Goal: Task Accomplishment & Management: Manage account settings

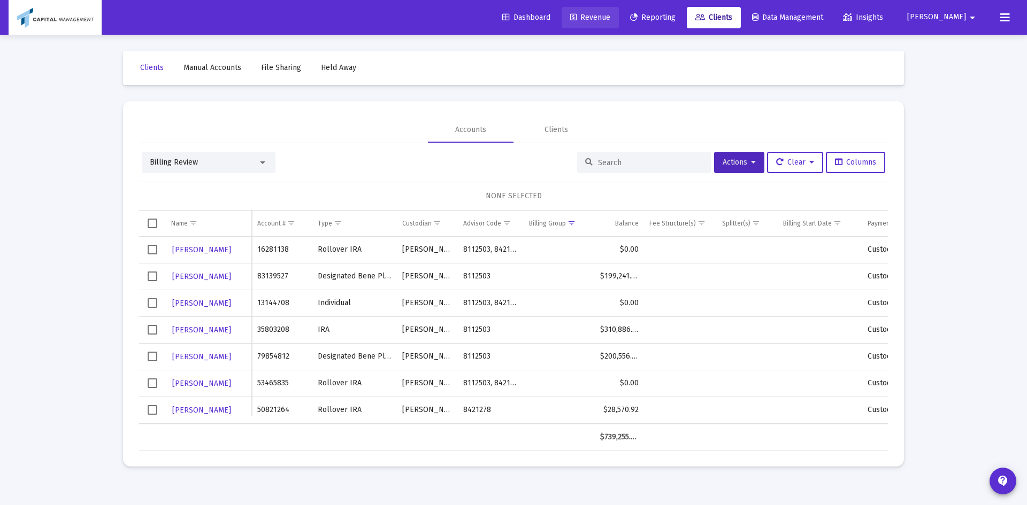
click at [610, 17] on span "Revenue" at bounding box center [590, 17] width 40 height 9
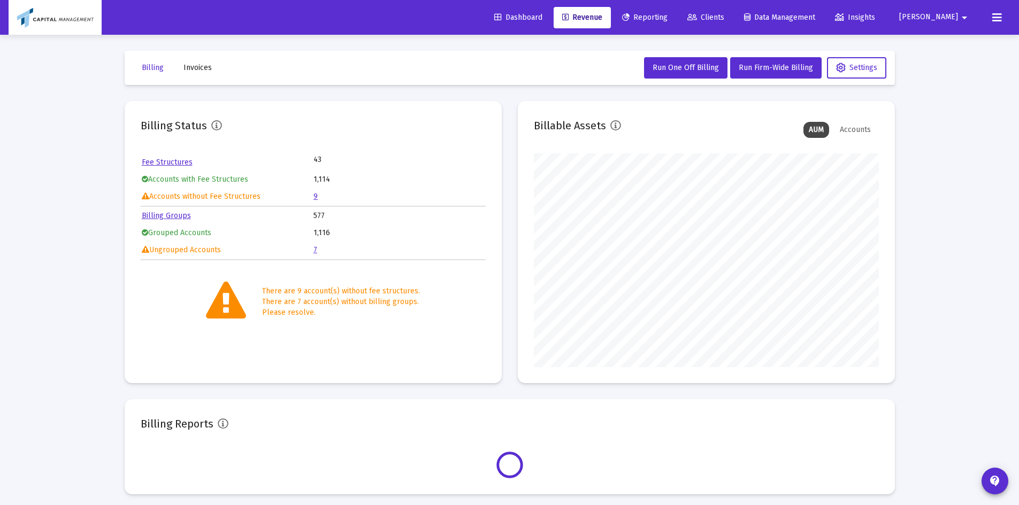
scroll to position [214, 345]
click at [316, 254] on link "7" at bounding box center [315, 249] width 4 height 9
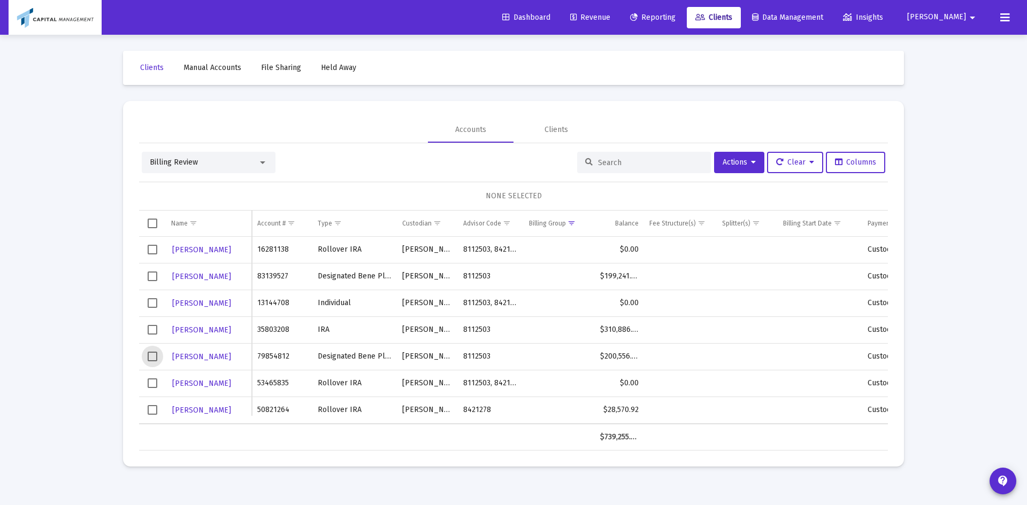
click at [153, 355] on span "Select row" at bounding box center [153, 357] width 10 height 10
click at [153, 338] on td "Data grid" at bounding box center [152, 330] width 27 height 27
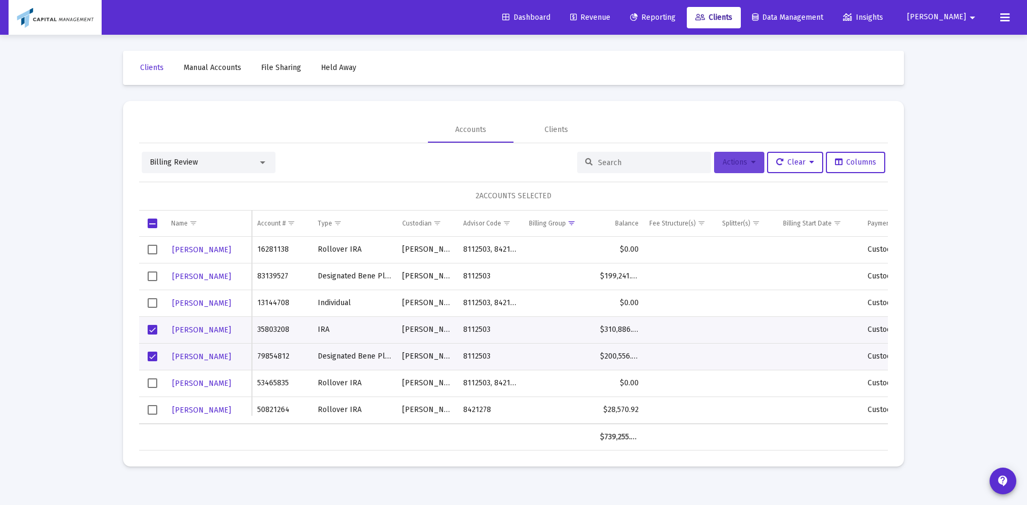
click at [739, 164] on span "Actions" at bounding box center [738, 162] width 33 height 9
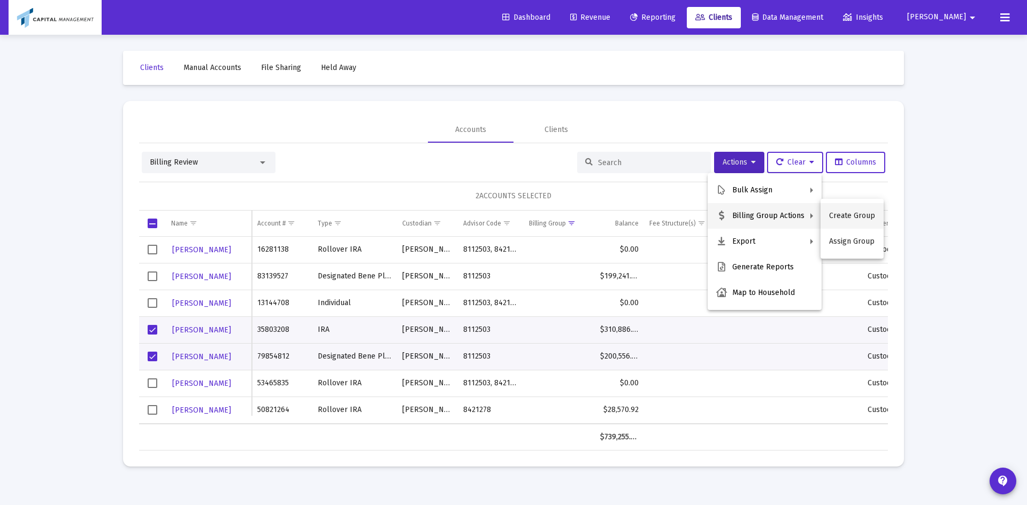
click at [835, 213] on button "Create Group" at bounding box center [851, 216] width 63 height 26
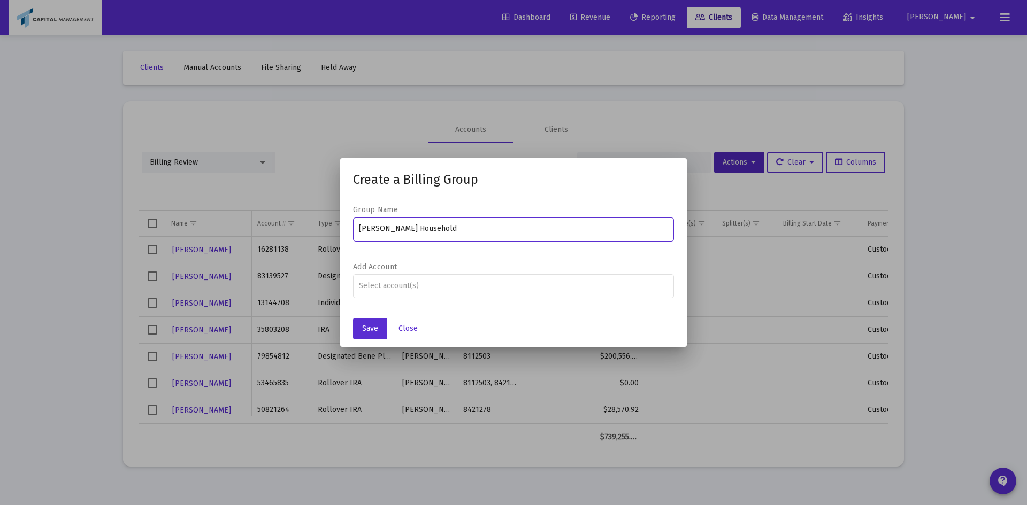
type input "[PERSON_NAME] Household"
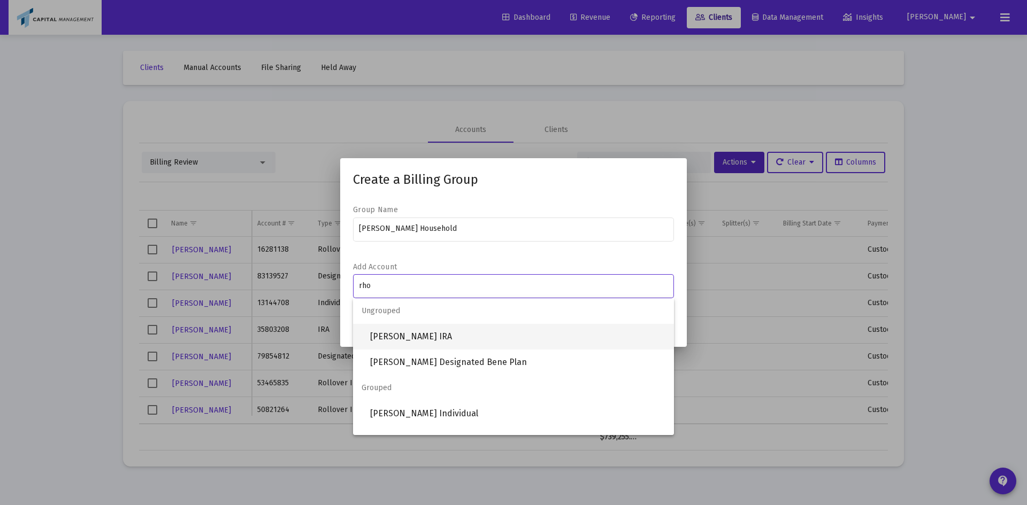
type input "rho"
click at [429, 325] on span "[PERSON_NAME] IRA" at bounding box center [517, 337] width 295 height 26
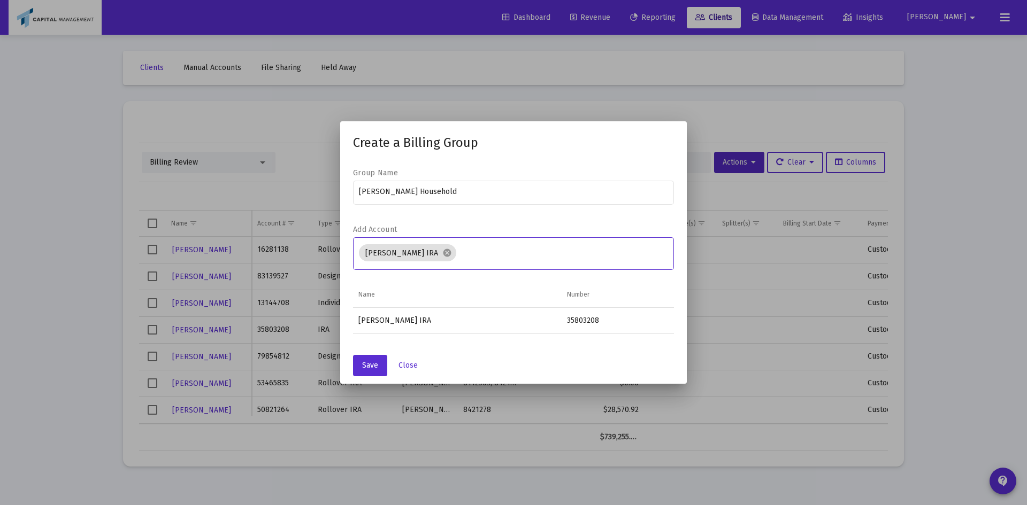
click at [513, 240] on div "[PERSON_NAME] IRA cancel" at bounding box center [514, 252] width 310 height 35
click at [510, 248] on div "[PERSON_NAME] IRA cancel" at bounding box center [514, 252] width 314 height 21
click at [507, 250] on input "Assignment Selection" at bounding box center [564, 253] width 208 height 9
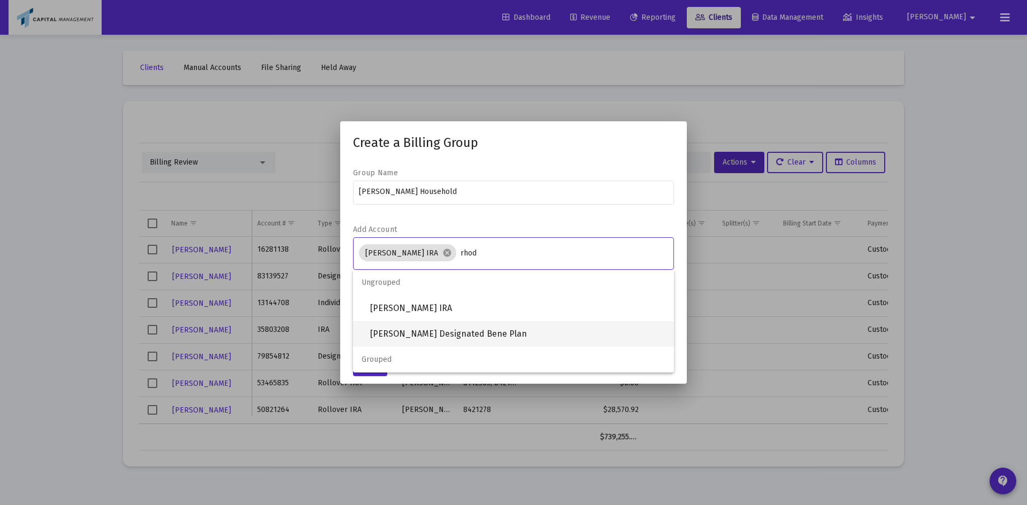
type input "rhod"
click at [448, 340] on span "[PERSON_NAME] Designated Bene Plan" at bounding box center [517, 334] width 295 height 26
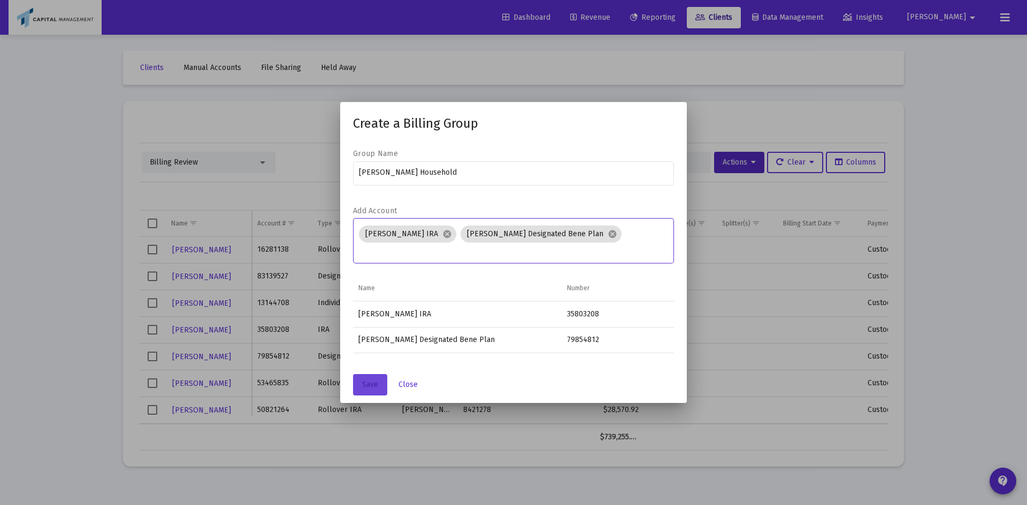
click at [367, 392] on button "Save" at bounding box center [370, 384] width 34 height 21
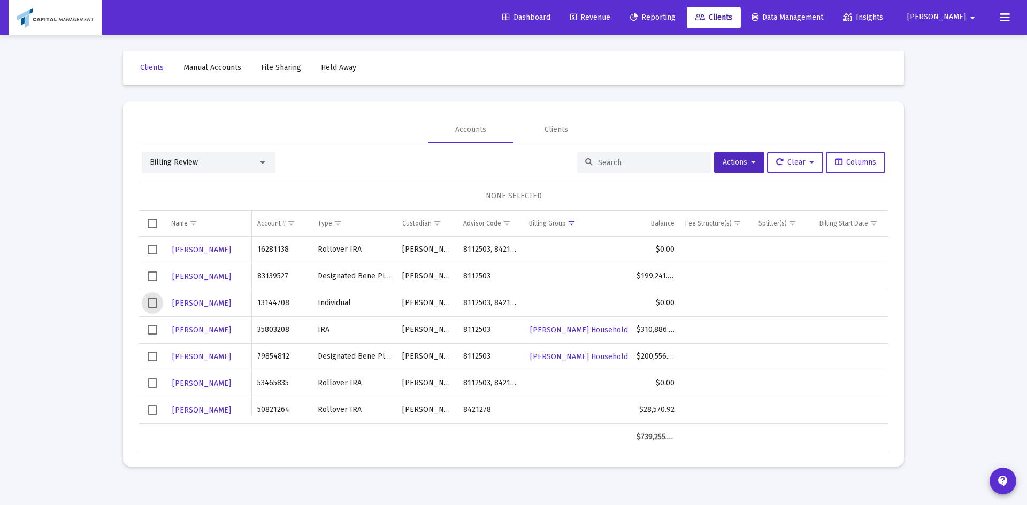
click at [156, 298] on span "Select row" at bounding box center [153, 303] width 10 height 10
click at [152, 389] on td "Data grid" at bounding box center [152, 383] width 27 height 27
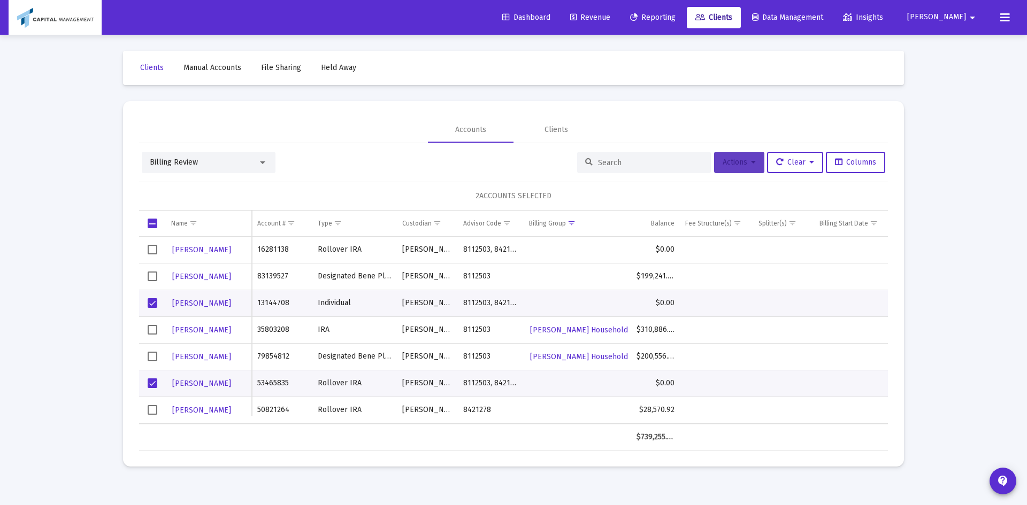
click at [737, 164] on span "Actions" at bounding box center [738, 162] width 33 height 9
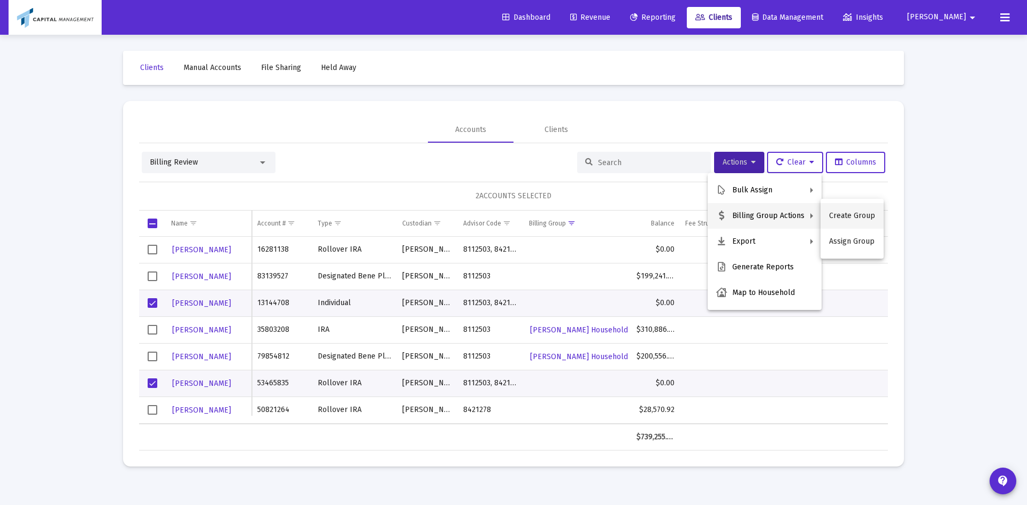
click at [864, 214] on button "Create Group" at bounding box center [851, 216] width 63 height 26
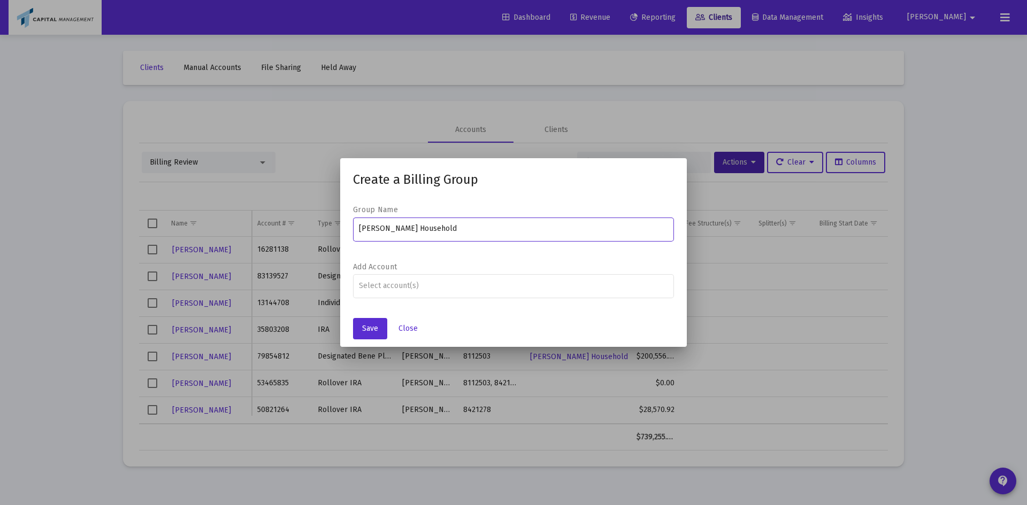
type input "[PERSON_NAME] Household"
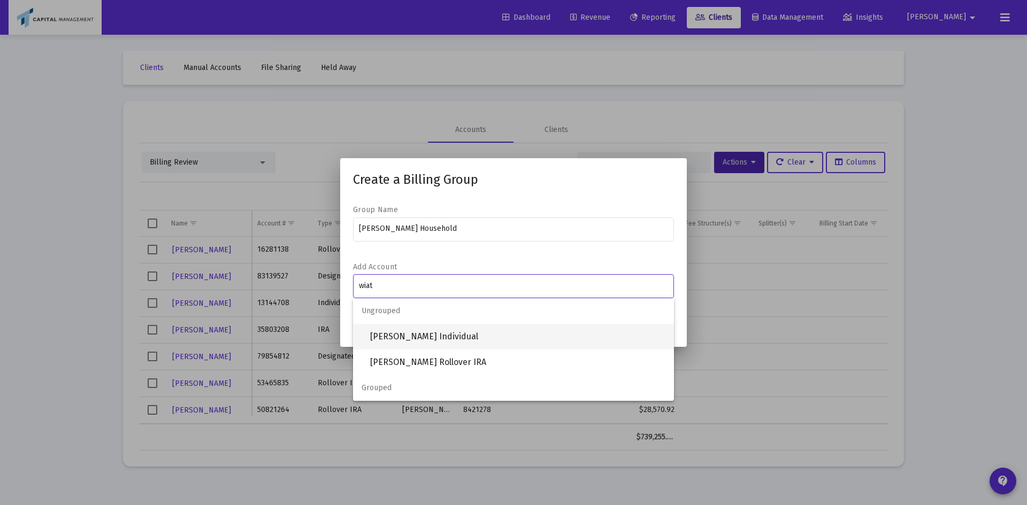
type input "wiat"
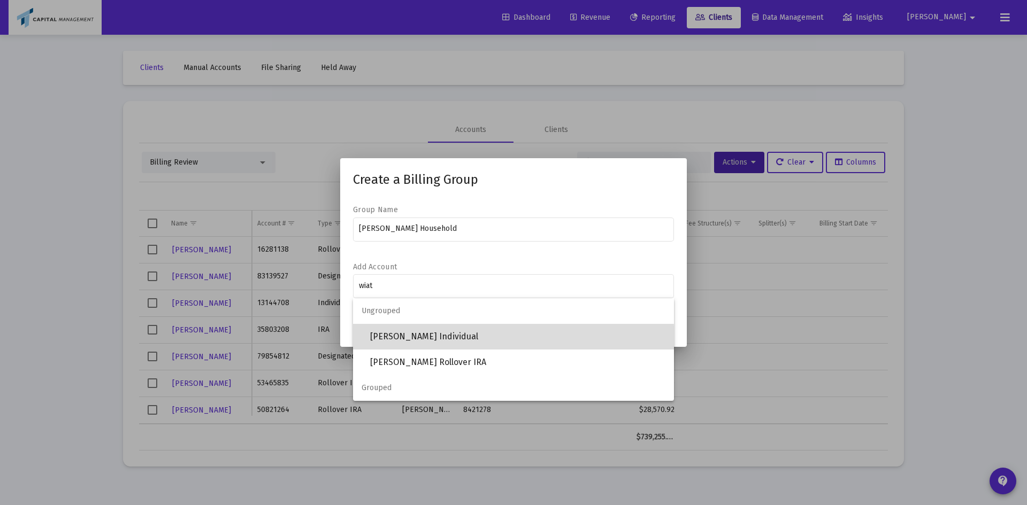
click at [399, 343] on span "[PERSON_NAME] Individual" at bounding box center [517, 337] width 295 height 26
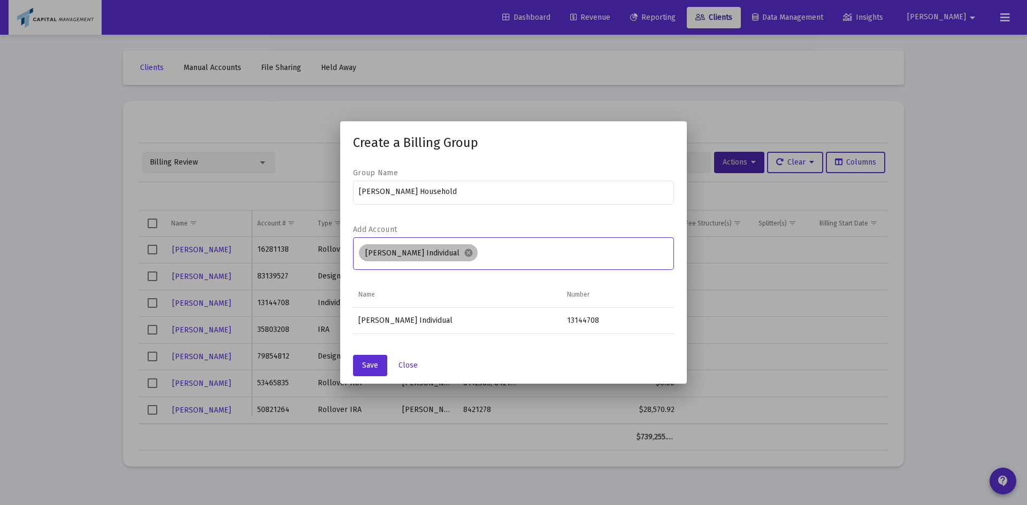
click at [489, 247] on div "[PERSON_NAME] Individual cancel" at bounding box center [514, 252] width 314 height 21
click at [489, 258] on div "[PERSON_NAME] Individual cancel" at bounding box center [514, 252] width 314 height 21
click at [494, 254] on input "Assignment Selection" at bounding box center [575, 253] width 187 height 9
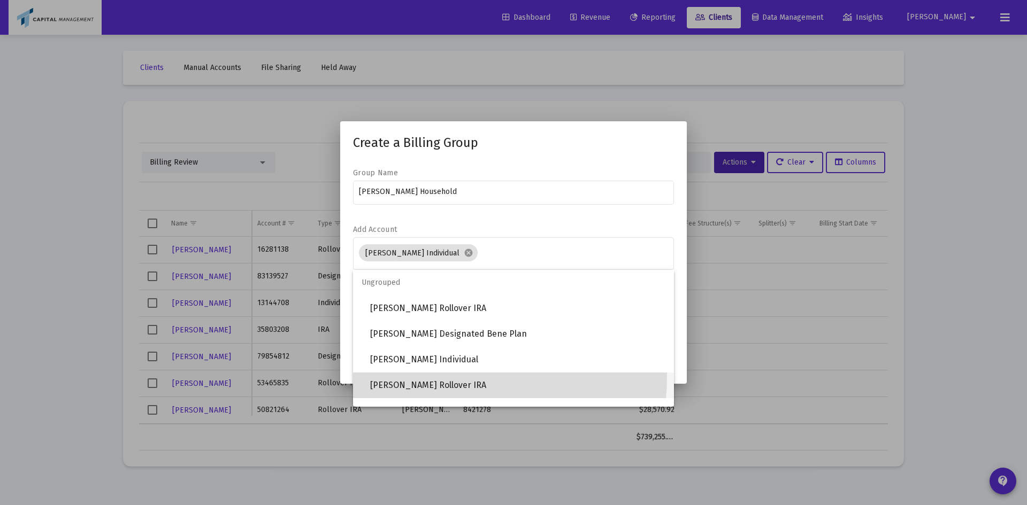
click at [419, 376] on span "[PERSON_NAME] Rollover IRA" at bounding box center [517, 386] width 295 height 26
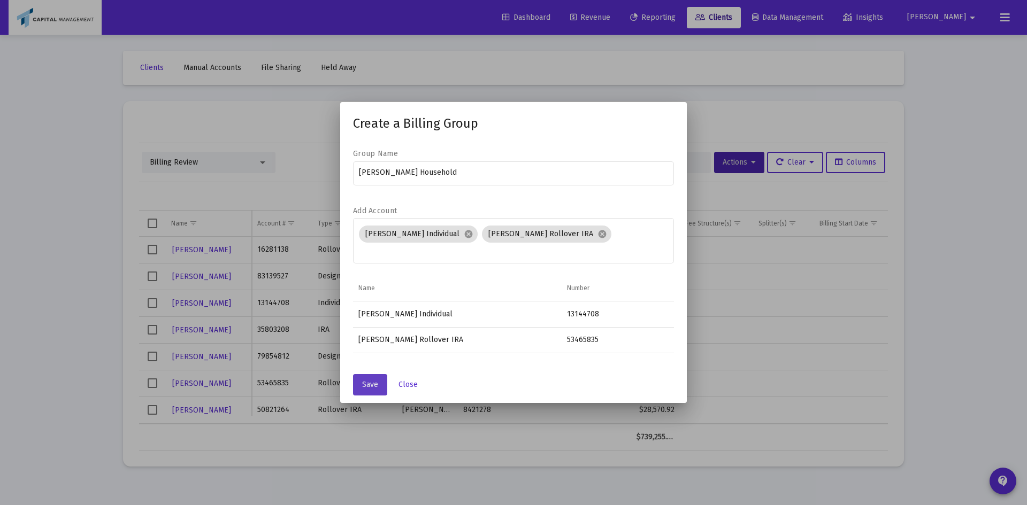
click at [376, 381] on span "Save" at bounding box center [370, 384] width 16 height 9
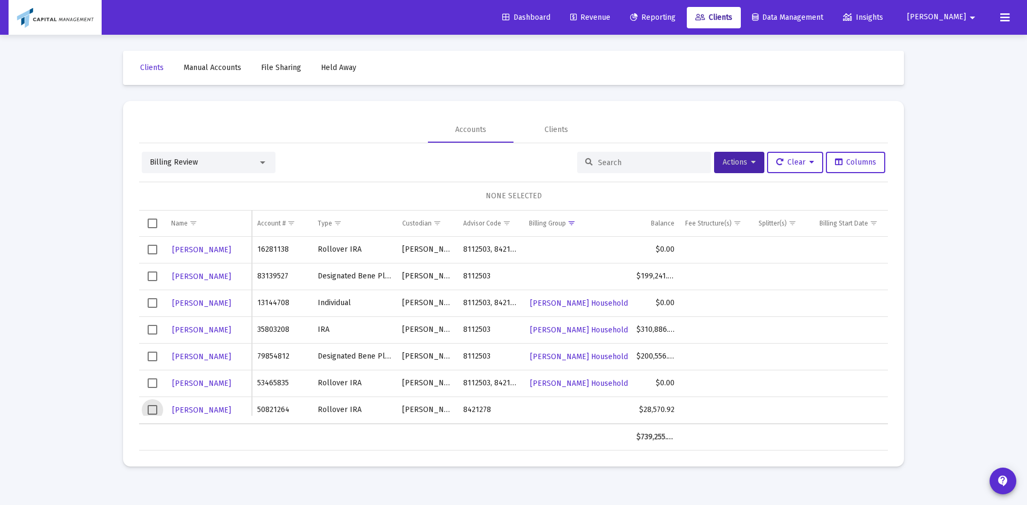
click at [156, 405] on span "Select row" at bounding box center [153, 410] width 10 height 10
click at [728, 149] on div "Billing Review Actions Clear Columns 1 ACCOUNT SELECTED Name Name Account # Typ…" at bounding box center [513, 296] width 749 height 307
click at [728, 166] on span "Actions" at bounding box center [738, 162] width 33 height 9
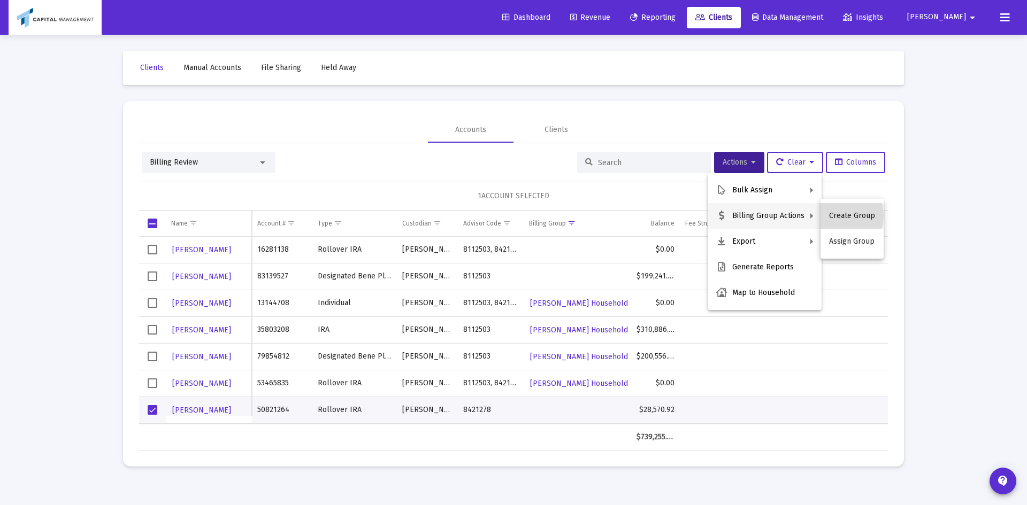
click at [836, 215] on button "Create Group" at bounding box center [851, 216] width 63 height 26
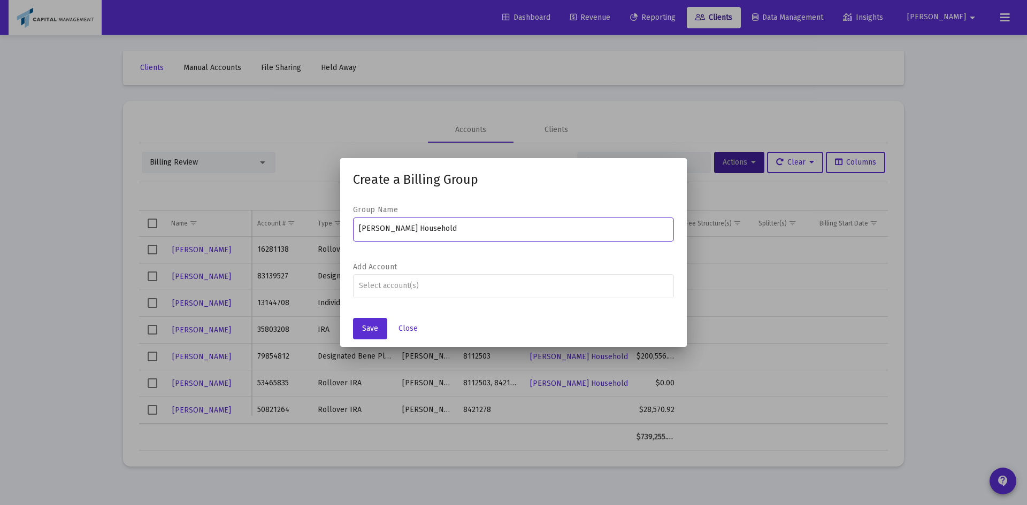
type input "[PERSON_NAME] Household"
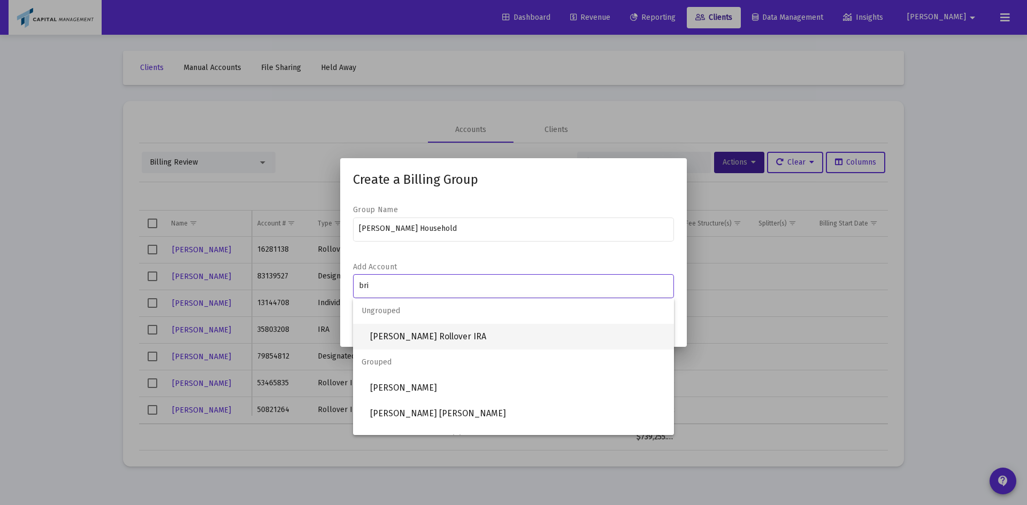
type input "bri"
click at [445, 340] on span "[PERSON_NAME] Rollover IRA" at bounding box center [517, 337] width 295 height 26
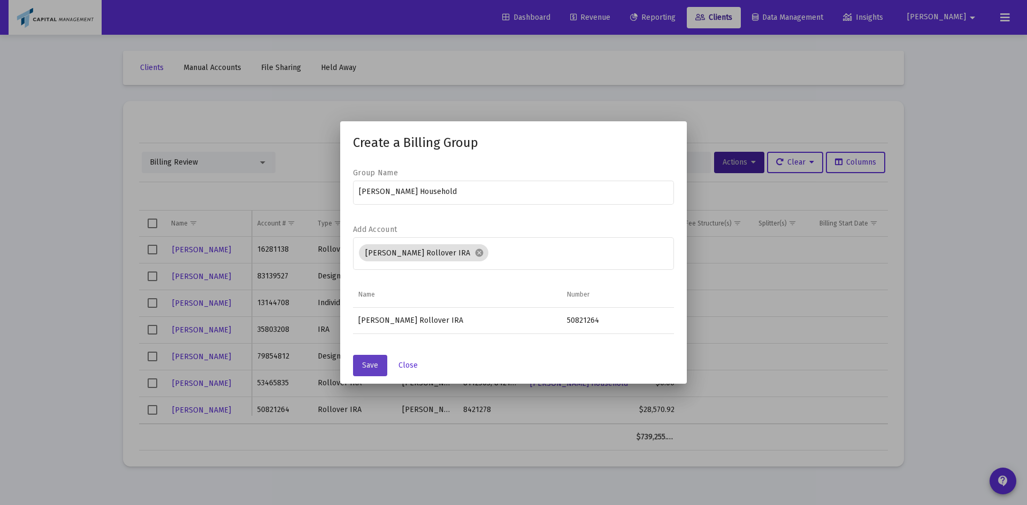
click at [370, 361] on span "Save" at bounding box center [370, 365] width 16 height 9
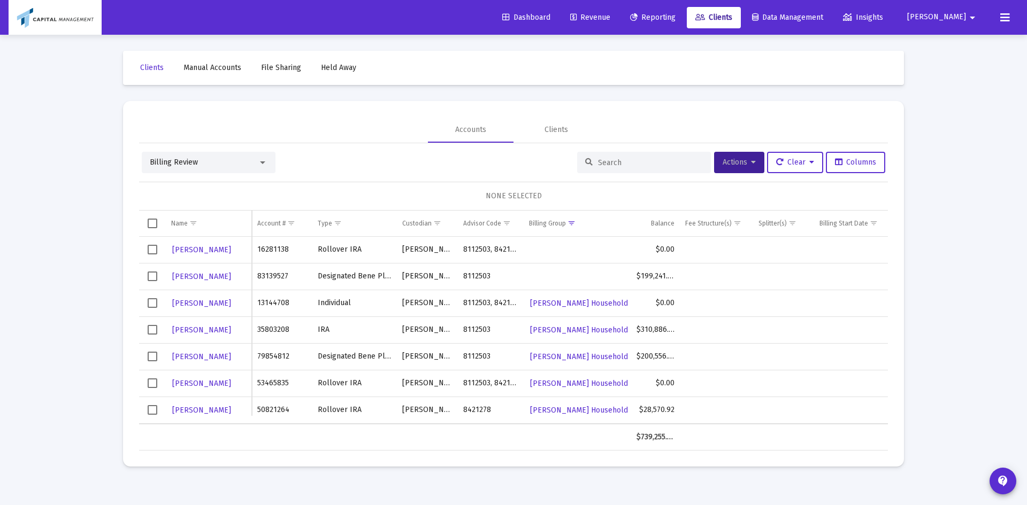
click at [148, 283] on td "Data grid" at bounding box center [152, 276] width 27 height 27
click at [745, 159] on span "Actions" at bounding box center [738, 162] width 33 height 9
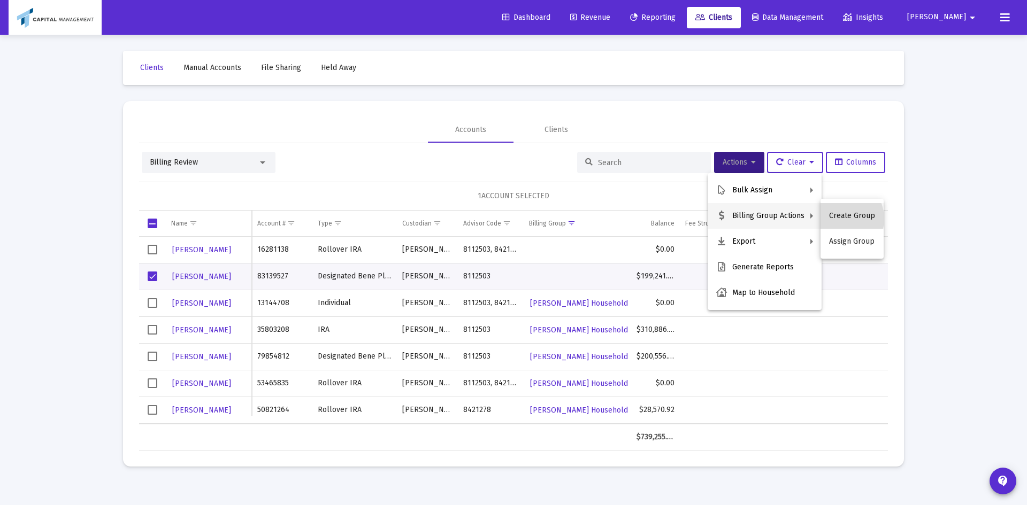
click at [840, 219] on button "Create Group" at bounding box center [851, 216] width 63 height 26
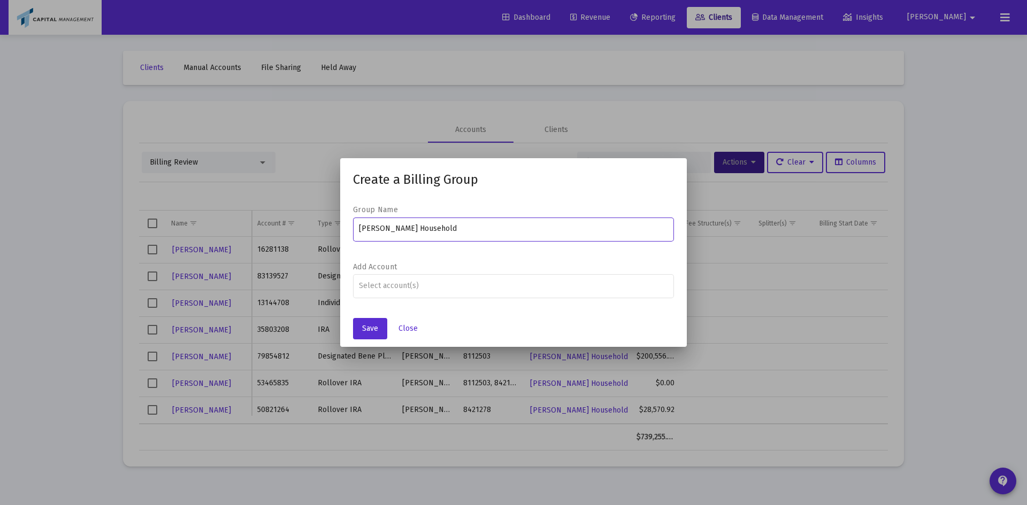
type input "[PERSON_NAME] Household"
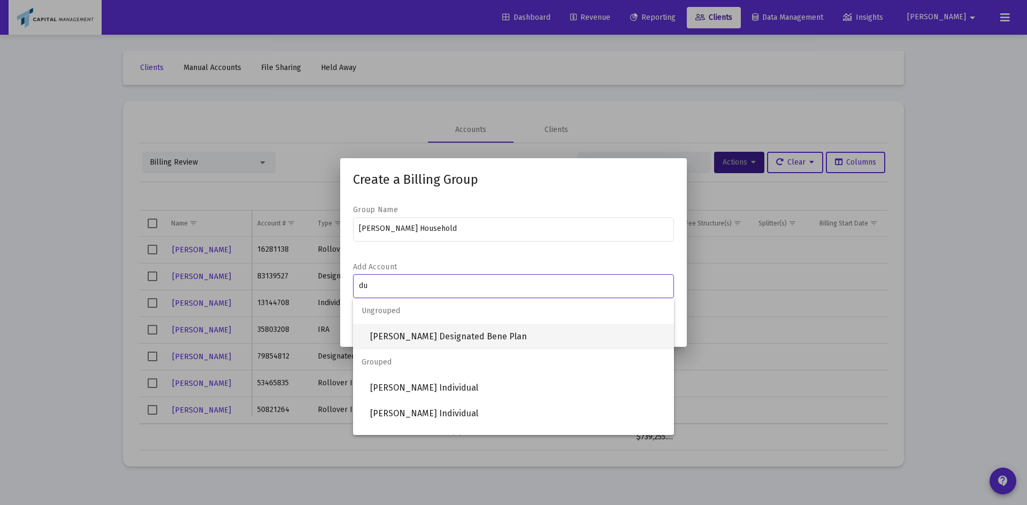
type input "du"
click at [497, 328] on span "[PERSON_NAME] Designated Bene Plan" at bounding box center [517, 337] width 295 height 26
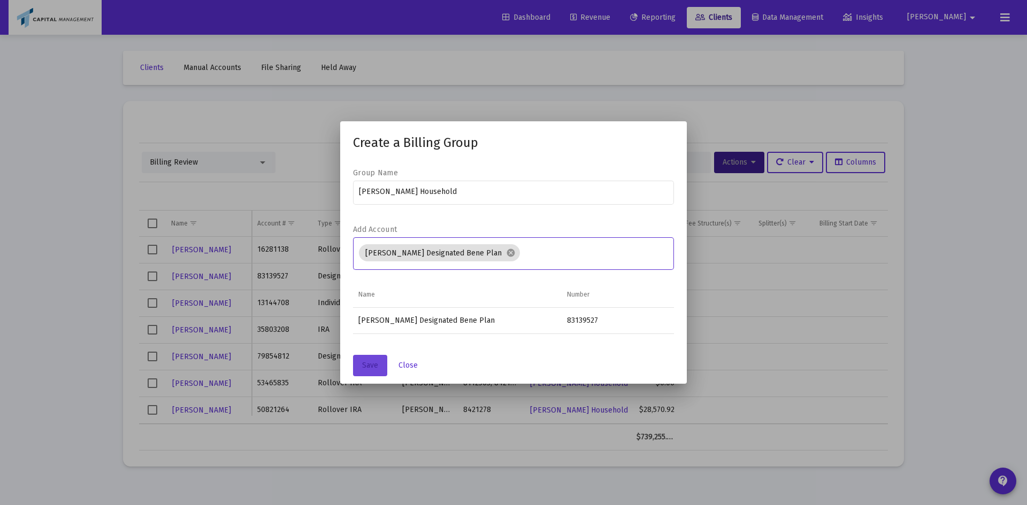
click at [356, 362] on button "Save" at bounding box center [370, 365] width 34 height 21
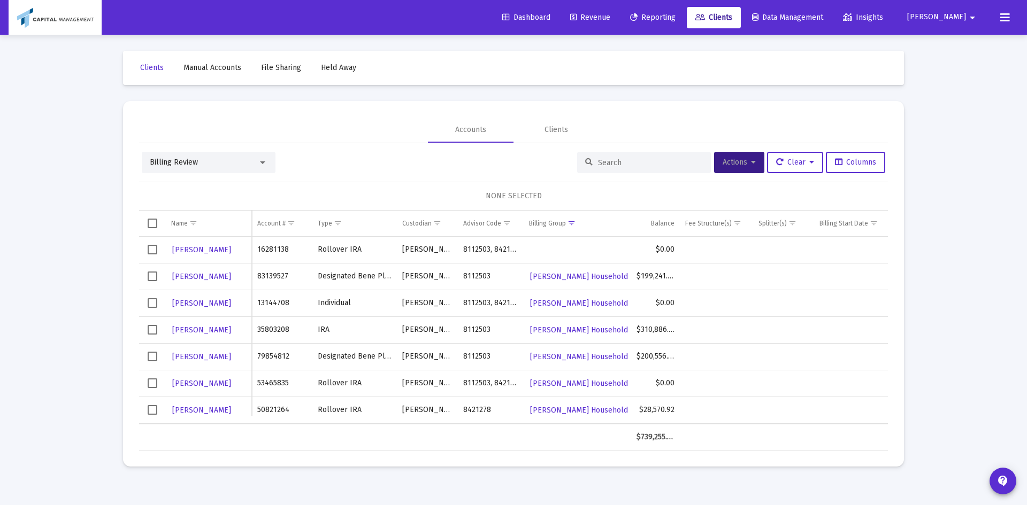
click at [148, 248] on span "Select row" at bounding box center [153, 250] width 10 height 10
click at [750, 158] on span "Actions" at bounding box center [738, 162] width 33 height 9
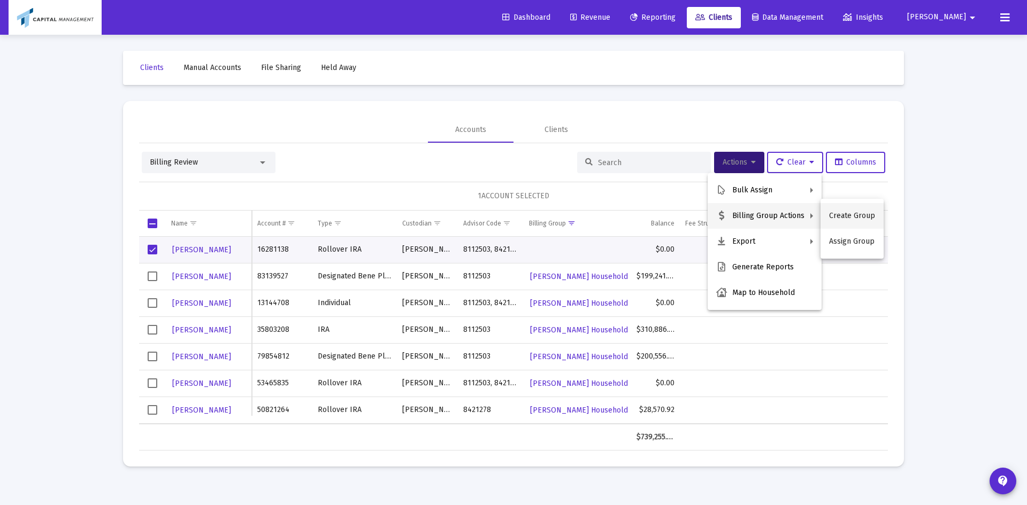
click at [846, 220] on button "Create Group" at bounding box center [851, 216] width 63 height 26
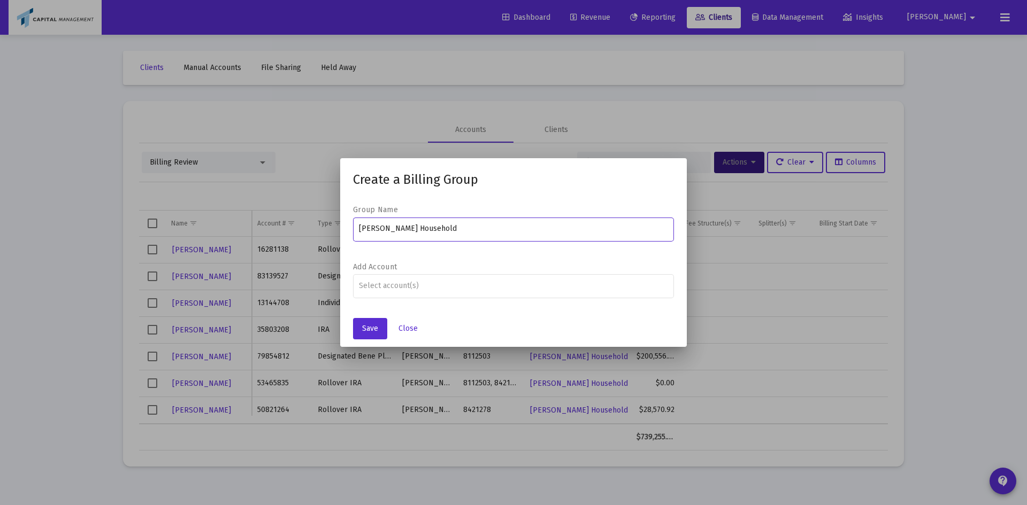
type input "[PERSON_NAME] Household"
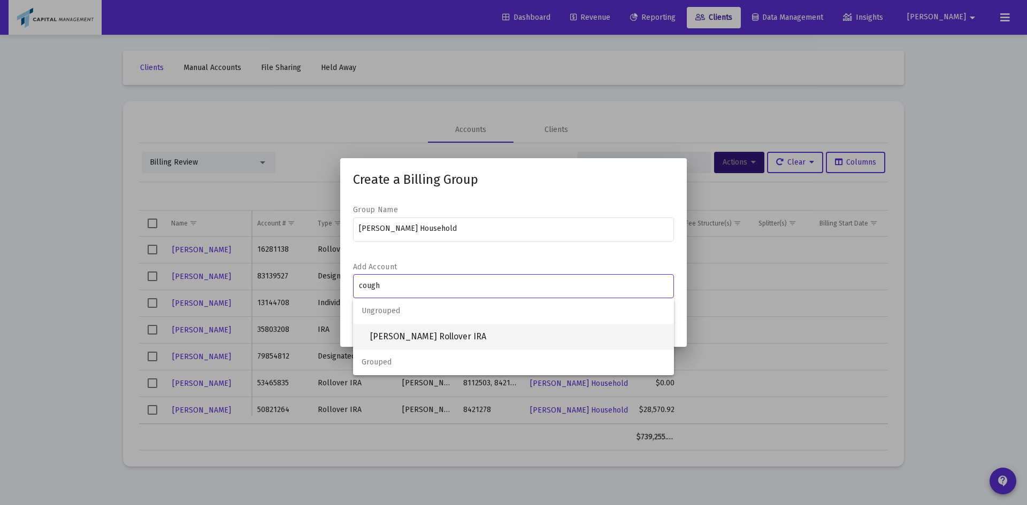
type input "cough"
click at [390, 337] on span "[PERSON_NAME] Rollover IRA" at bounding box center [517, 337] width 295 height 26
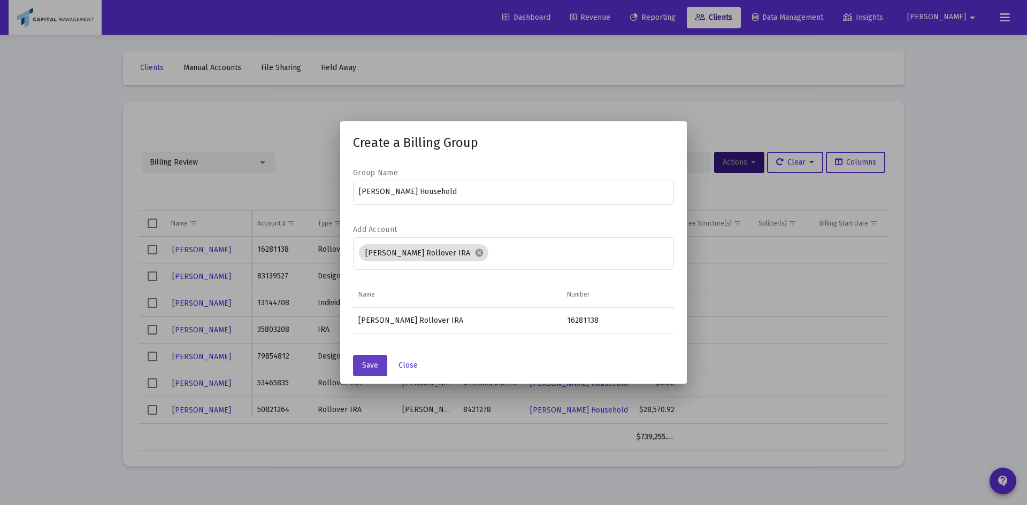
click at [375, 358] on button "Save" at bounding box center [370, 365] width 34 height 21
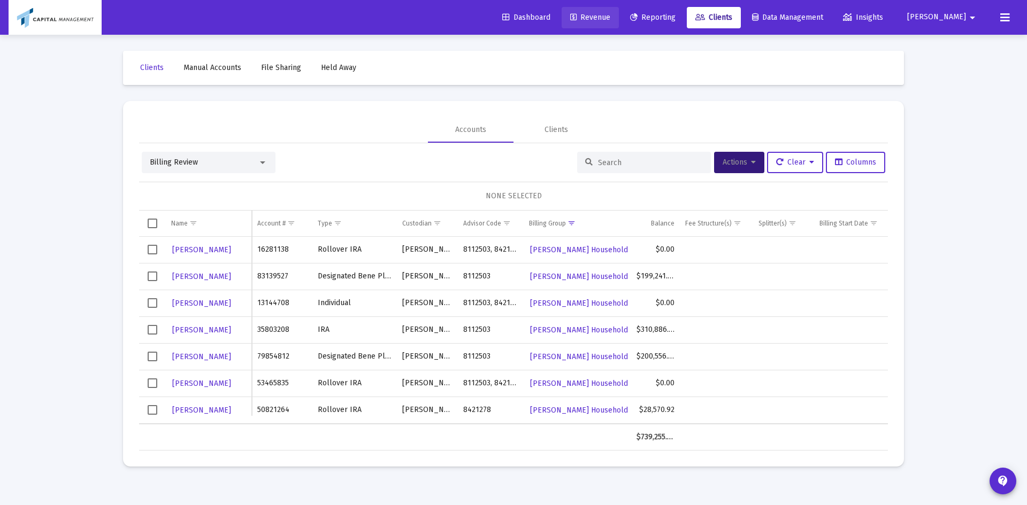
click at [610, 18] on span "Revenue" at bounding box center [590, 17] width 40 height 9
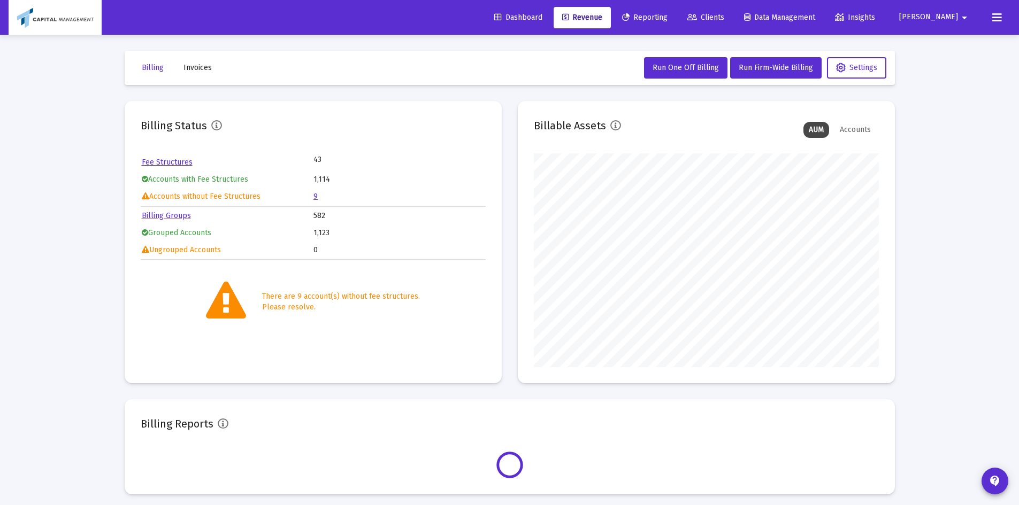
scroll to position [214, 345]
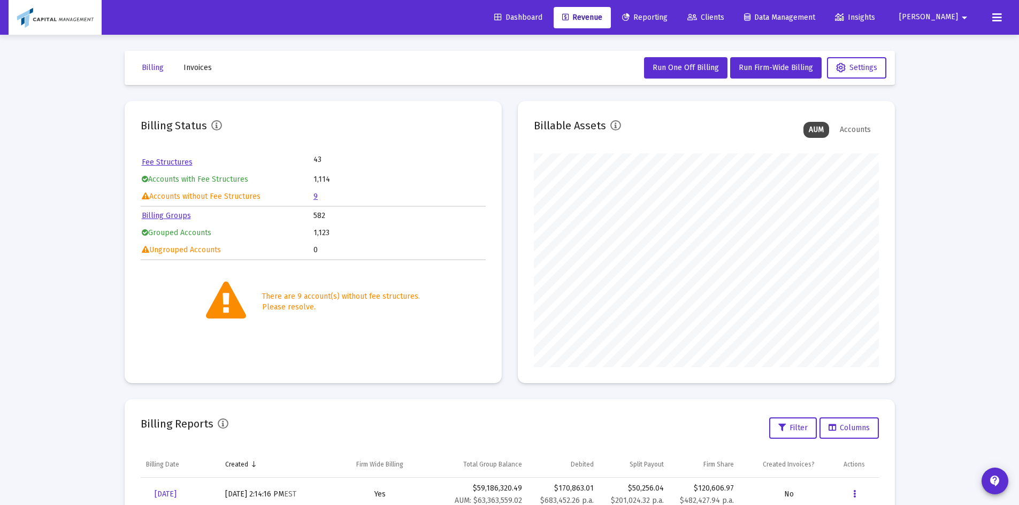
click at [313, 192] on table "Fee Structures 43 Accounts with Fee Structures 1,114 Accounts without Fee Struc…" at bounding box center [313, 179] width 345 height 52
click at [315, 197] on link "9" at bounding box center [315, 196] width 4 height 9
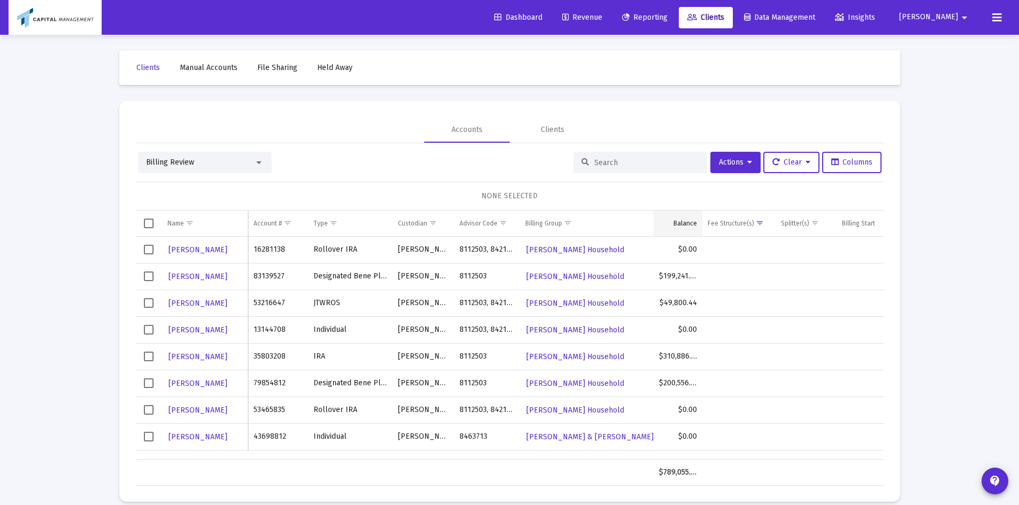
click at [687, 231] on td "Balance" at bounding box center [677, 224] width 49 height 26
click at [151, 356] on span "Select row" at bounding box center [149, 357] width 10 height 10
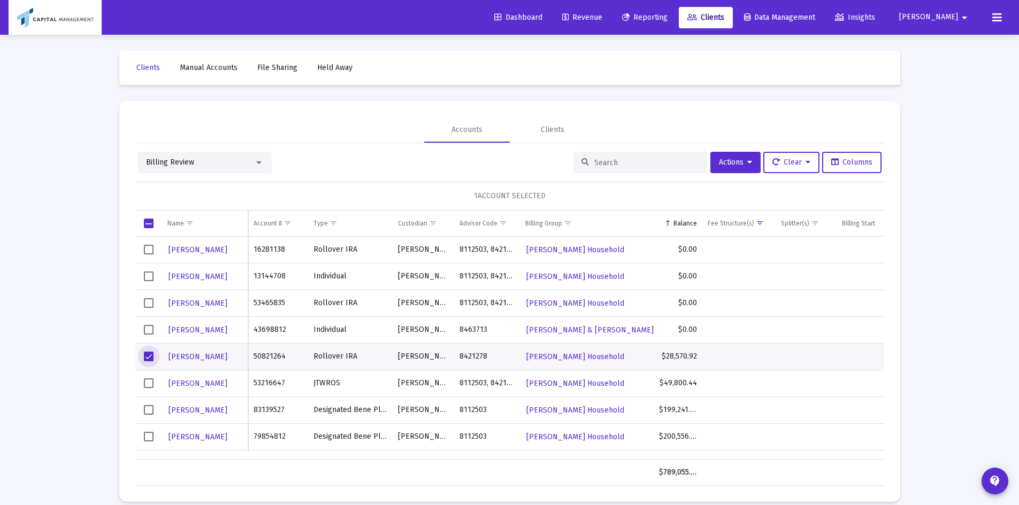
click at [147, 378] on td "Data grid" at bounding box center [148, 383] width 27 height 27
click at [146, 411] on span "Select row" at bounding box center [149, 410] width 10 height 10
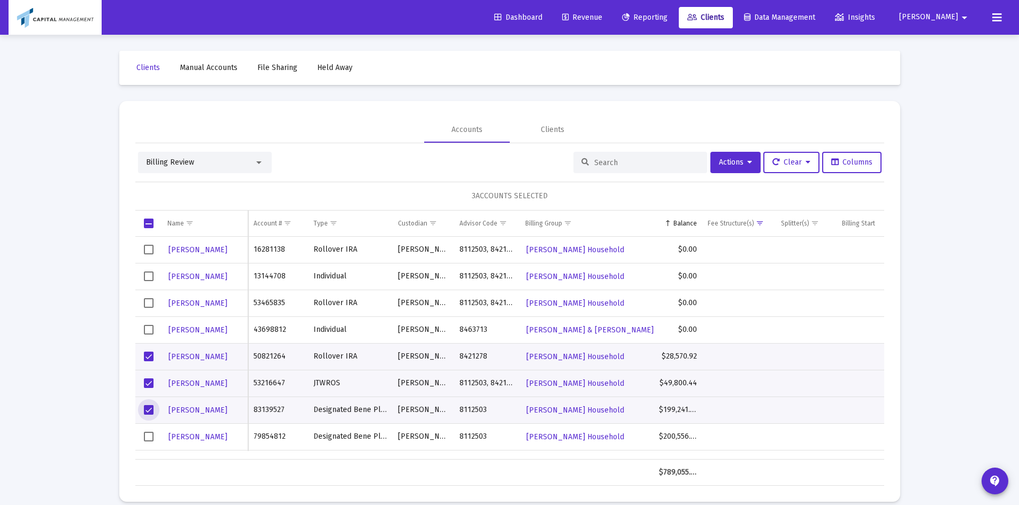
click at [146, 436] on span "Select row" at bounding box center [149, 437] width 10 height 10
click at [140, 384] on td "Data grid" at bounding box center [148, 383] width 27 height 27
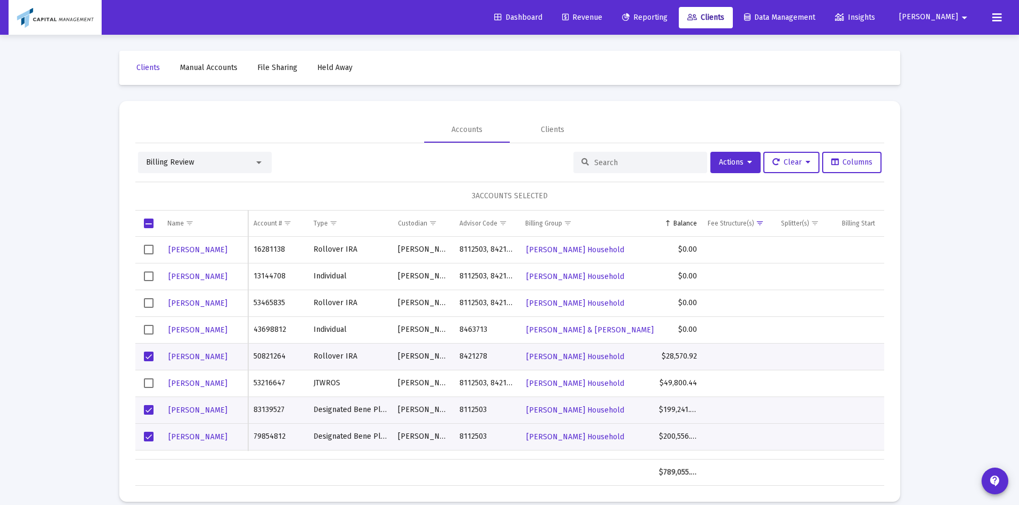
scroll to position [26, 0]
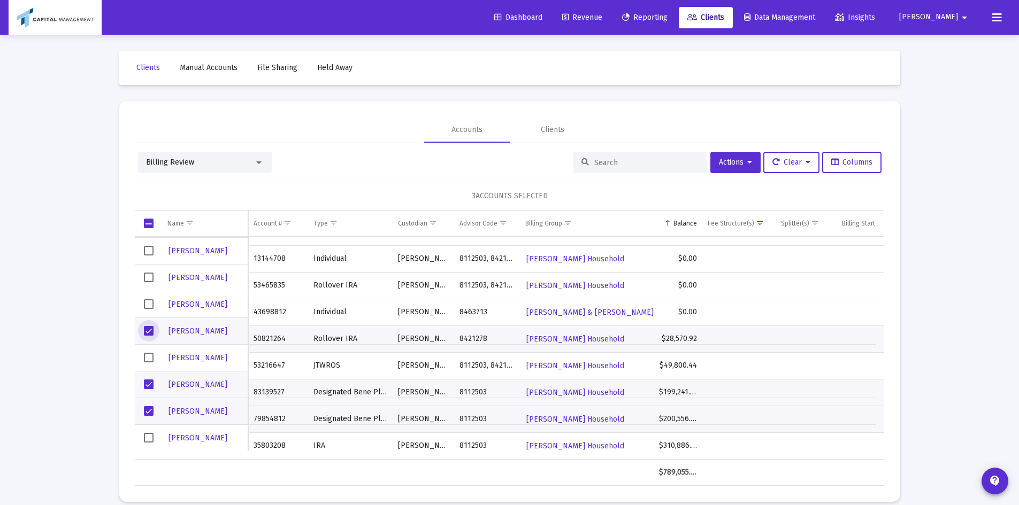
click at [145, 328] on span "Select row" at bounding box center [149, 331] width 10 height 10
click at [140, 440] on td "Data grid" at bounding box center [148, 438] width 27 height 27
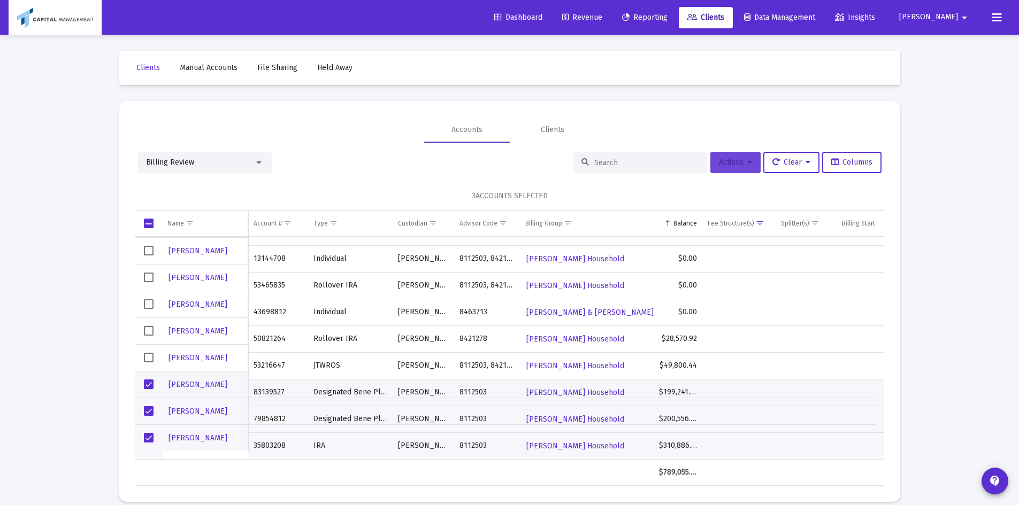
click at [727, 167] on button "Actions" at bounding box center [735, 162] width 50 height 21
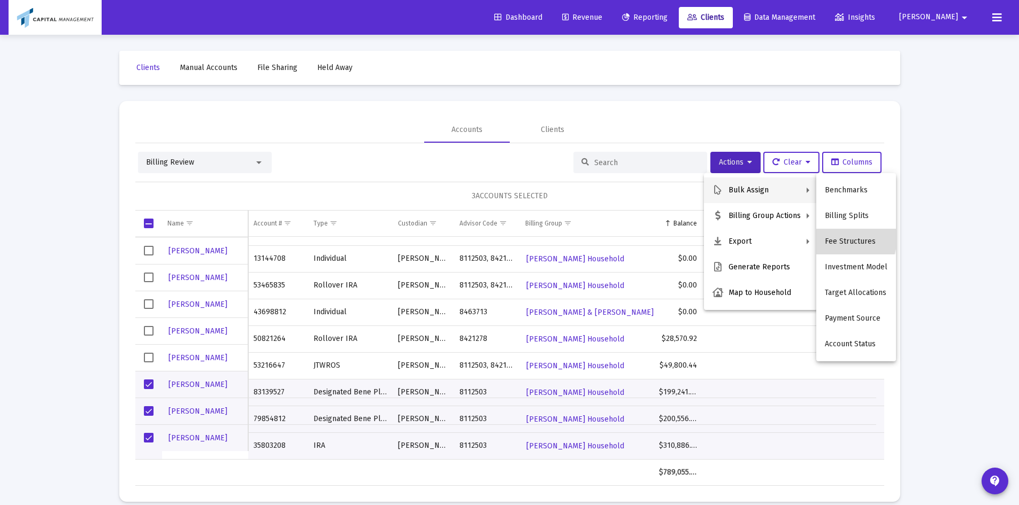
click at [834, 235] on button "Fee Structures" at bounding box center [856, 242] width 80 height 26
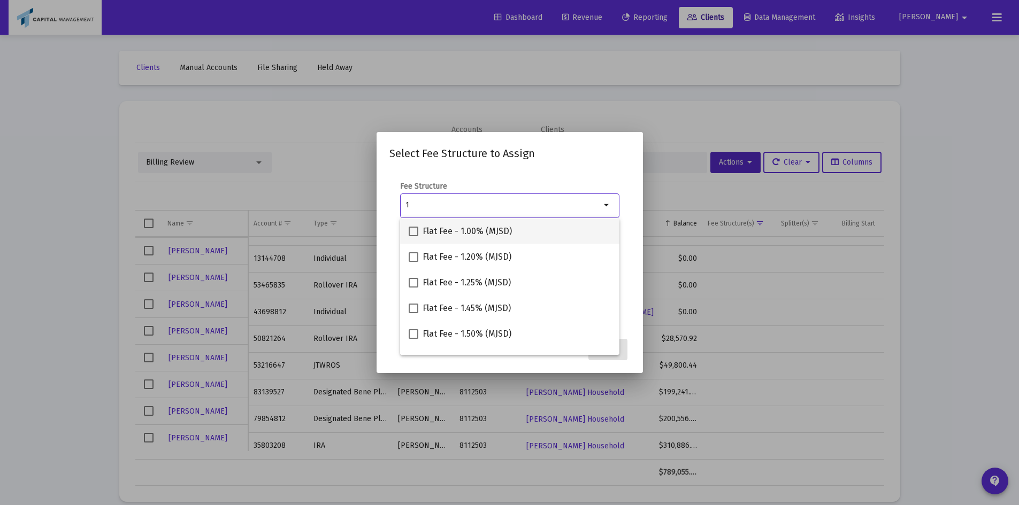
type input "1"
click at [467, 230] on span "Flat Fee - 1.00% (MJSD)" at bounding box center [466, 231] width 89 height 13
click at [413, 236] on input "Flat Fee - 1.00% (MJSD)" at bounding box center [413, 236] width 1 height 1
checkbox input "true"
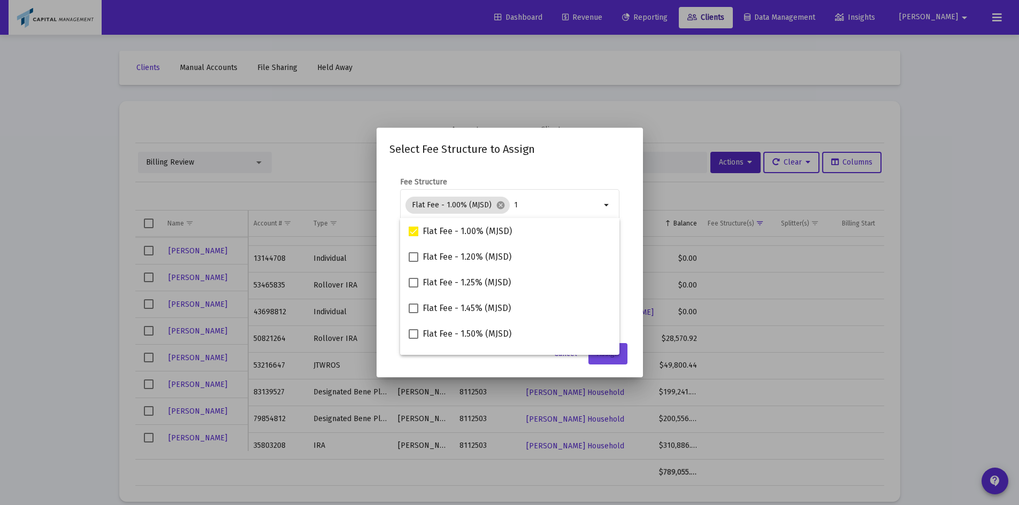
click at [623, 364] on button "Assign" at bounding box center [607, 353] width 39 height 21
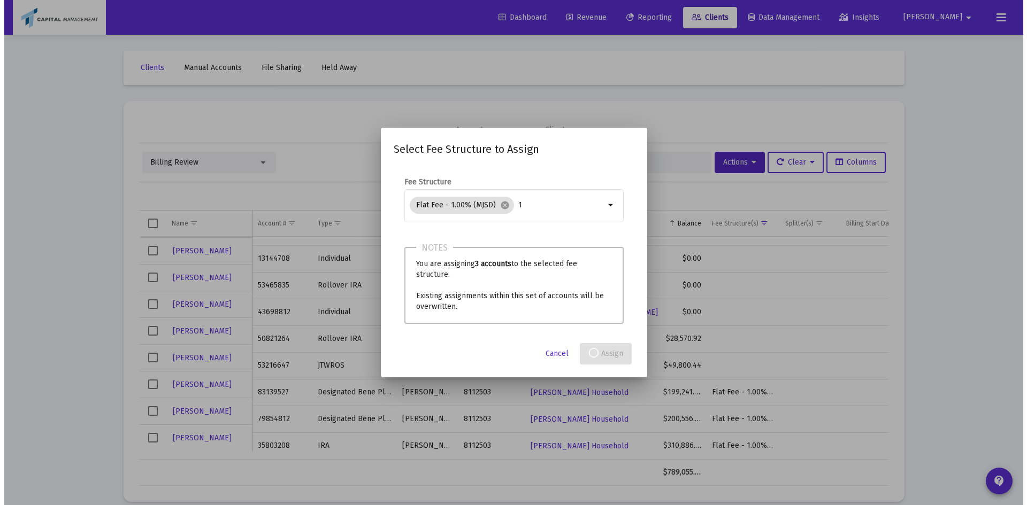
scroll to position [0, 0]
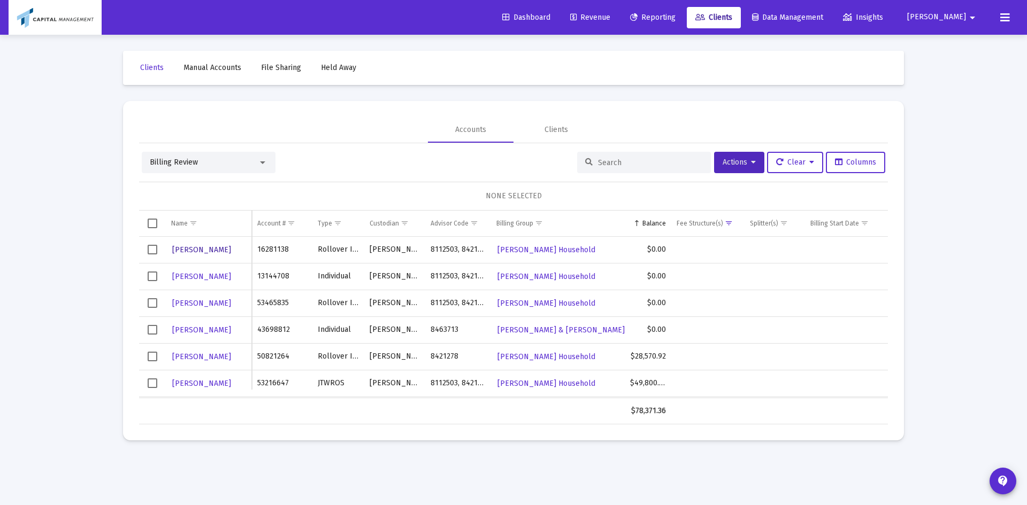
click at [209, 253] on span "[PERSON_NAME]" at bounding box center [201, 249] width 59 height 9
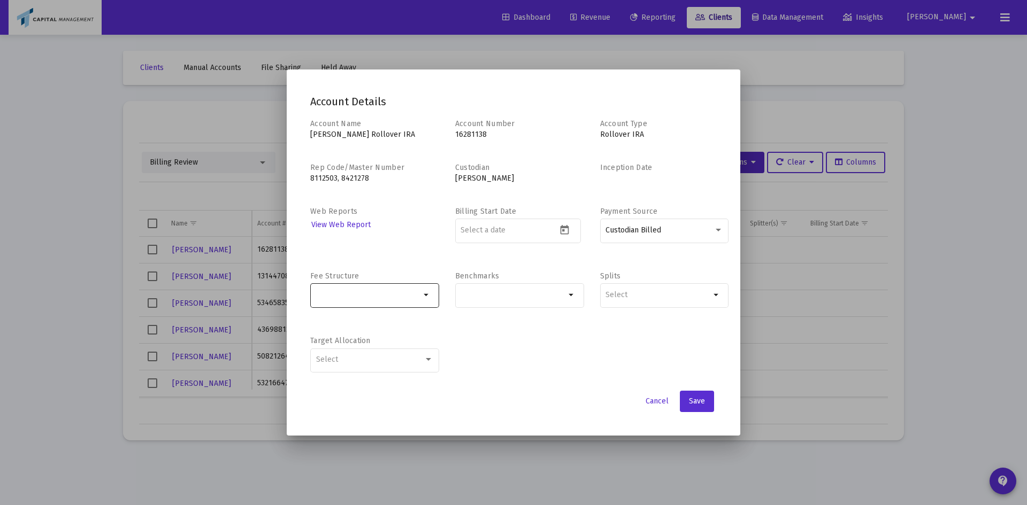
click at [426, 296] on mat-icon "arrow_drop_down" at bounding box center [426, 295] width 13 height 13
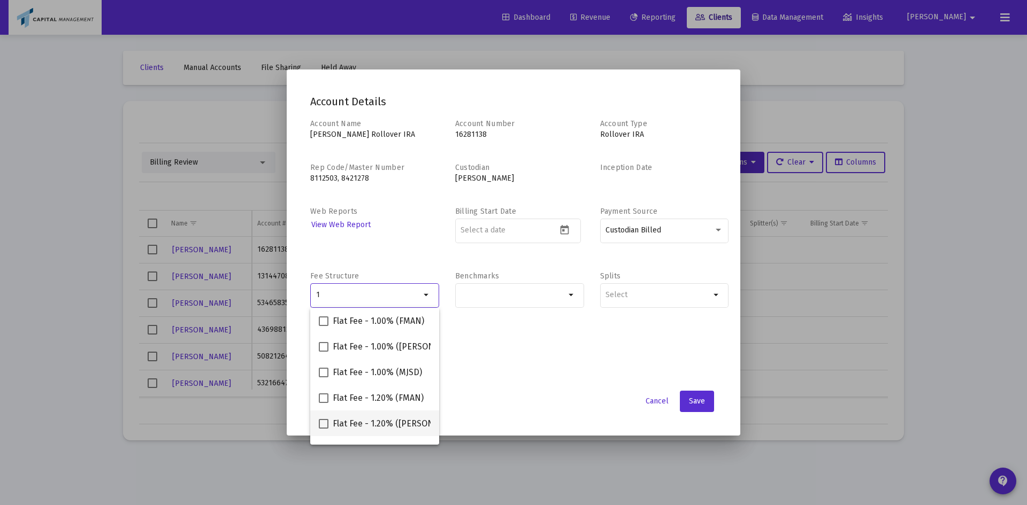
type input "1"
click at [346, 430] on mat-checkbox "Flat Fee - 1.20% ([PERSON_NAME])" at bounding box center [393, 424] width 149 height 26
click at [366, 352] on span "Flat Fee - 1.00% ([PERSON_NAME])" at bounding box center [401, 347] width 136 height 13
click at [324, 352] on input "Flat Fee - 1.00% ([PERSON_NAME])" at bounding box center [323, 352] width 1 height 1
checkbox input "true"
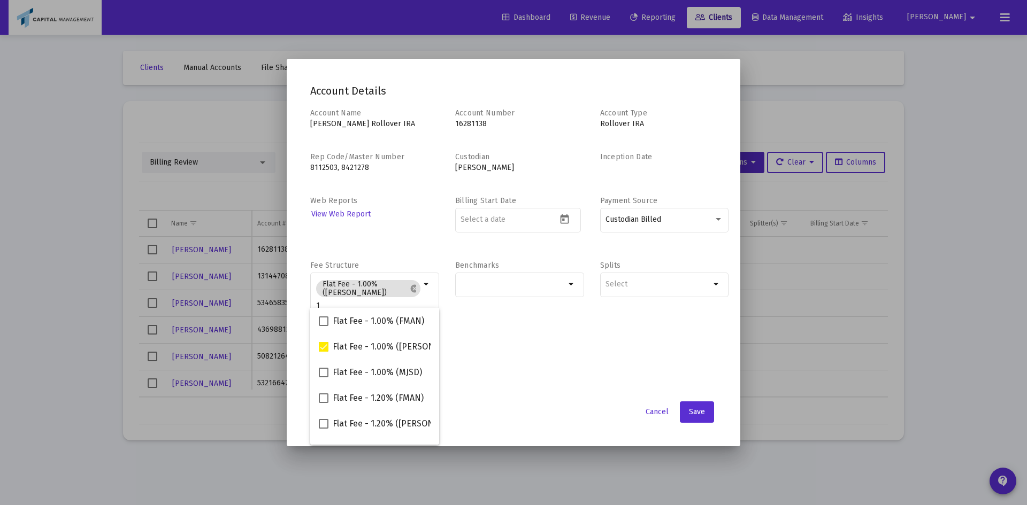
click at [583, 386] on div "Account Name [PERSON_NAME] Rollover IRA Account Number [FINANCIAL_ID] Account T…" at bounding box center [513, 251] width 406 height 287
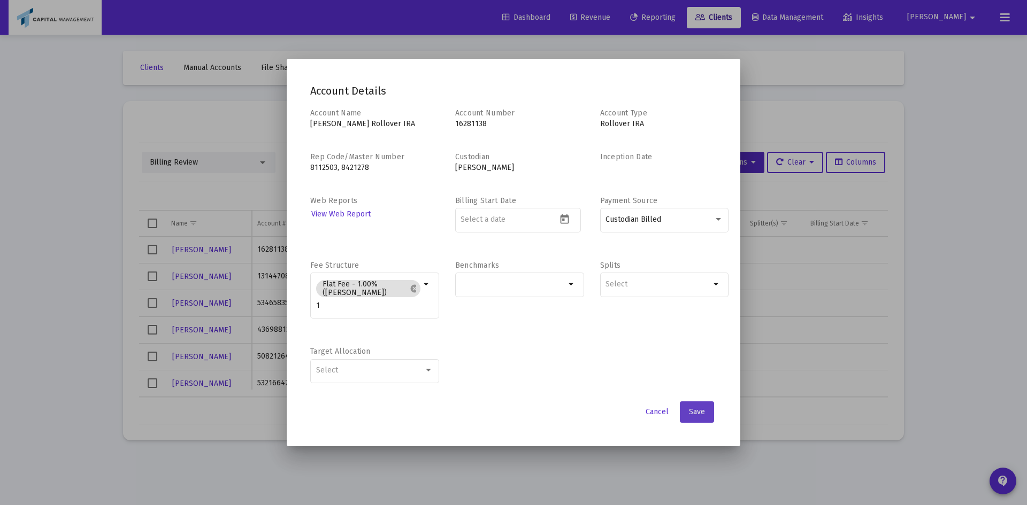
click at [704, 417] on span "Save" at bounding box center [697, 411] width 16 height 9
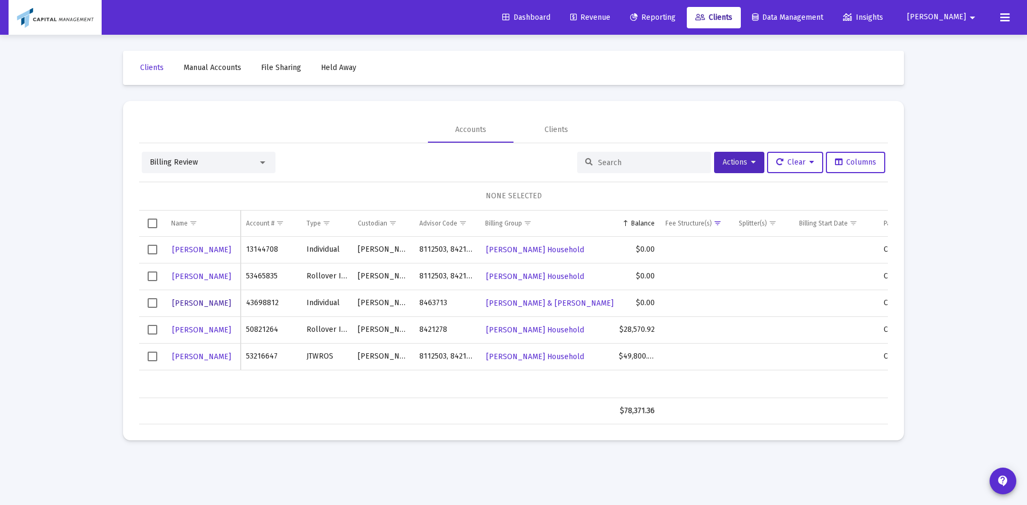
click at [190, 307] on button "[PERSON_NAME]" at bounding box center [201, 304] width 61 height 16
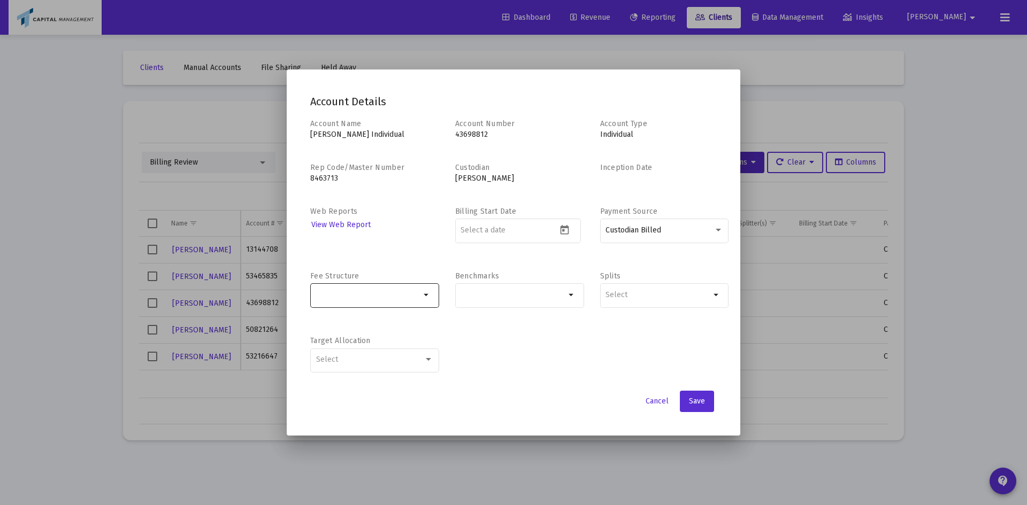
click at [405, 287] on div at bounding box center [368, 295] width 105 height 26
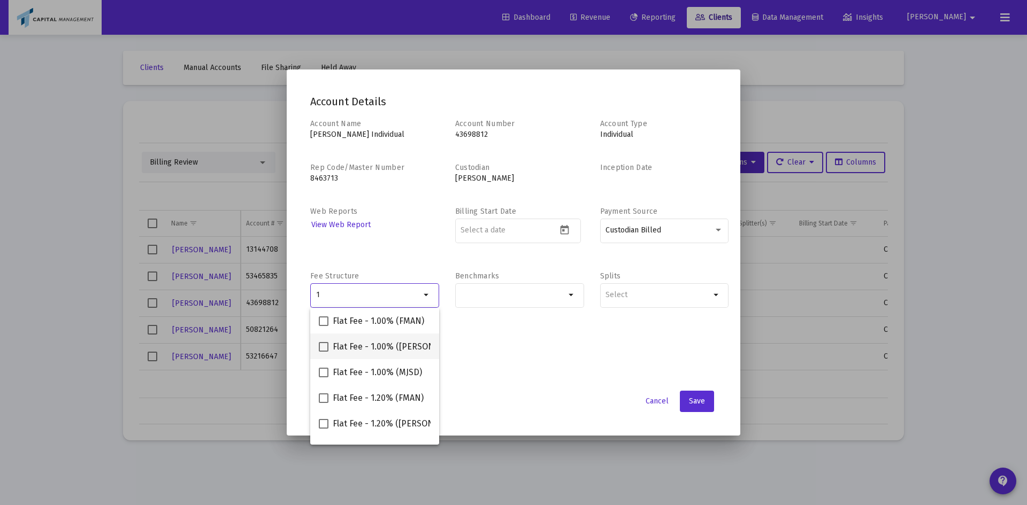
type input "1"
click at [351, 349] on span "Flat Fee - 1.00% ([PERSON_NAME])" at bounding box center [401, 347] width 136 height 13
click at [324, 352] on input "Flat Fee - 1.00% ([PERSON_NAME])" at bounding box center [323, 352] width 1 height 1
checkbox input "true"
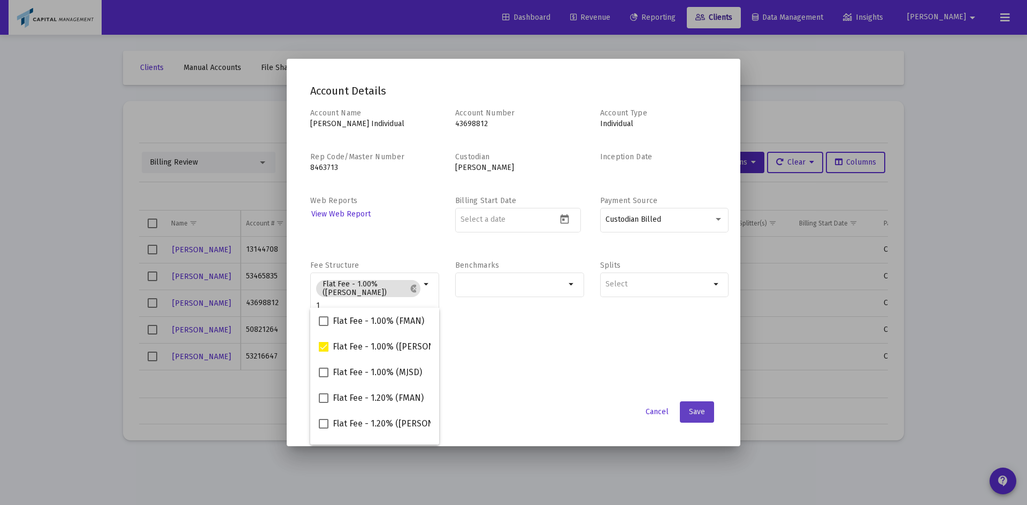
click at [694, 415] on span "Save" at bounding box center [697, 411] width 16 height 9
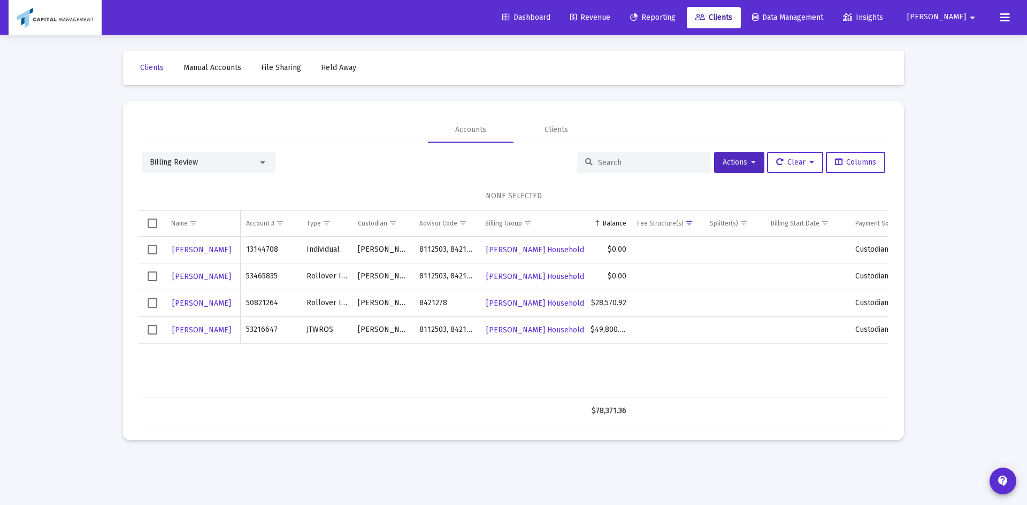
click at [156, 289] on td "Data grid" at bounding box center [152, 276] width 27 height 27
click at [148, 241] on td "Data grid" at bounding box center [152, 250] width 27 height 27
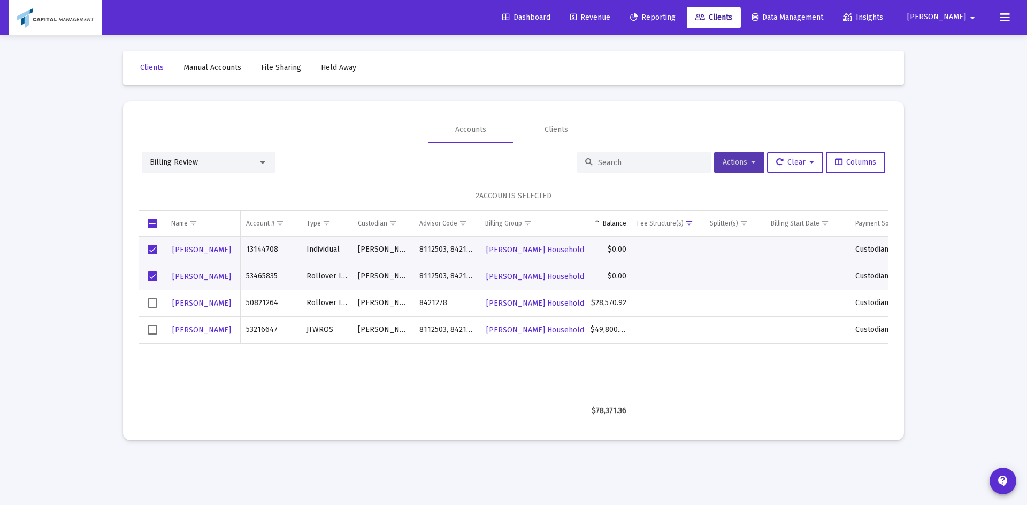
click at [725, 166] on span "Actions" at bounding box center [738, 162] width 33 height 9
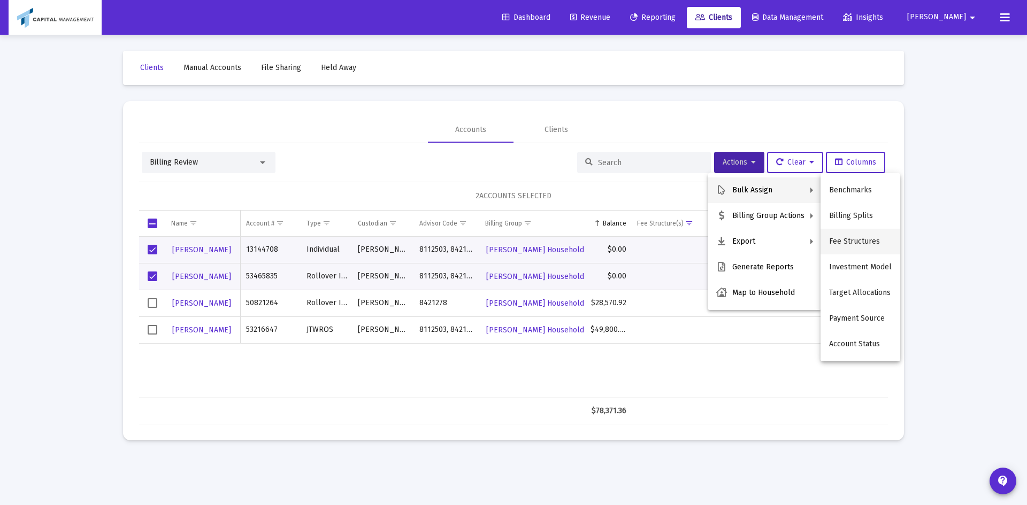
click at [868, 242] on button "Fee Structures" at bounding box center [860, 242] width 80 height 26
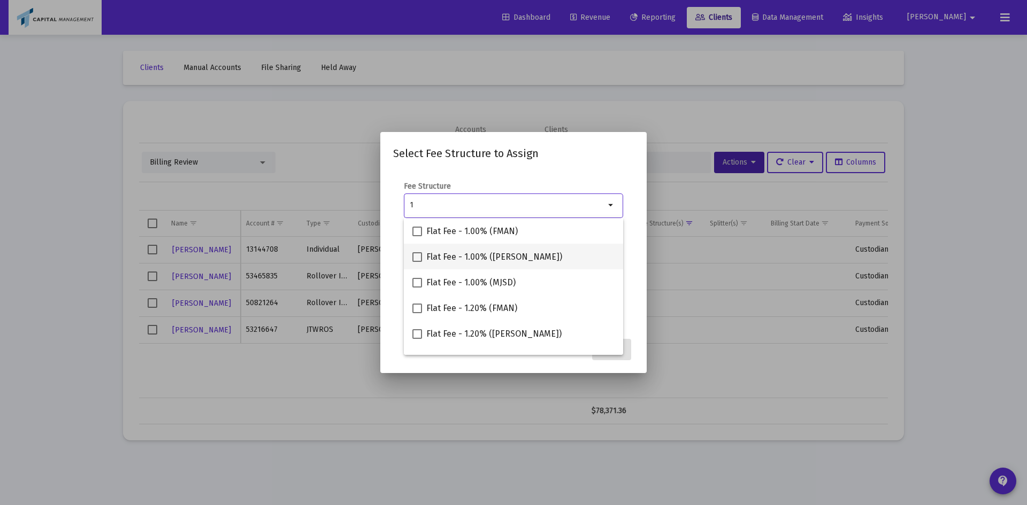
type input "1"
click at [415, 256] on span at bounding box center [417, 257] width 10 height 10
click at [417, 262] on input "Flat Fee - 1.00% ([PERSON_NAME])" at bounding box center [417, 262] width 1 height 1
checkbox input "true"
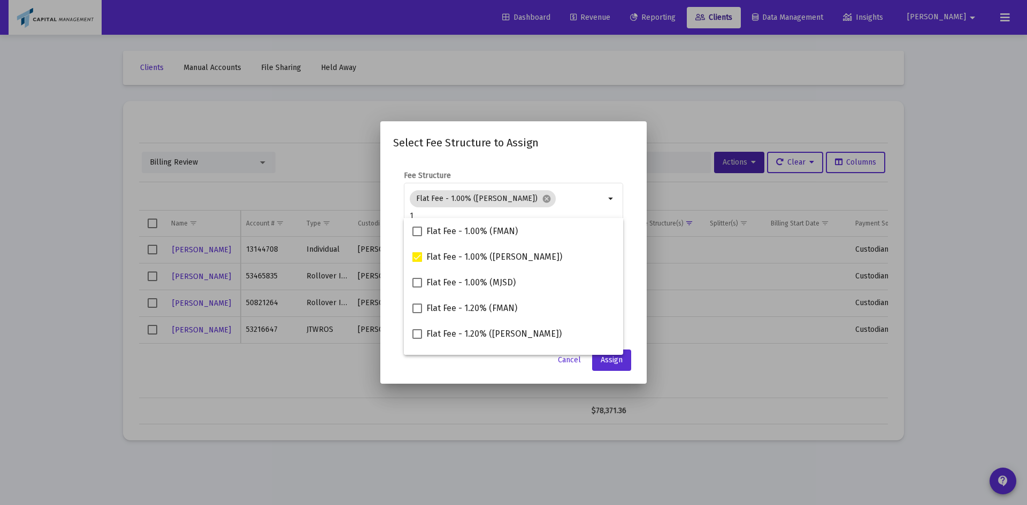
click at [632, 361] on app-atlas-submit-button "Assign" at bounding box center [613, 360] width 42 height 21
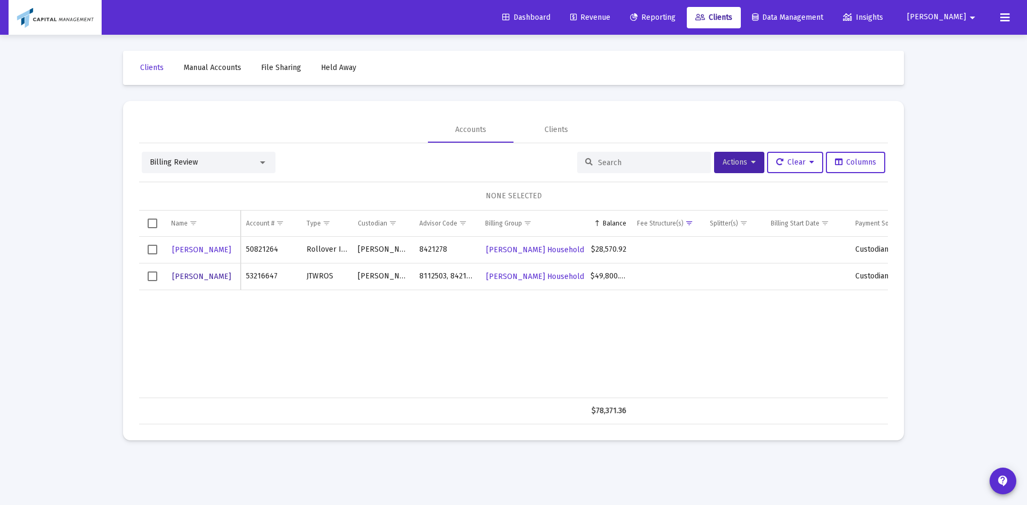
click at [220, 280] on span "[PERSON_NAME]" at bounding box center [201, 276] width 59 height 9
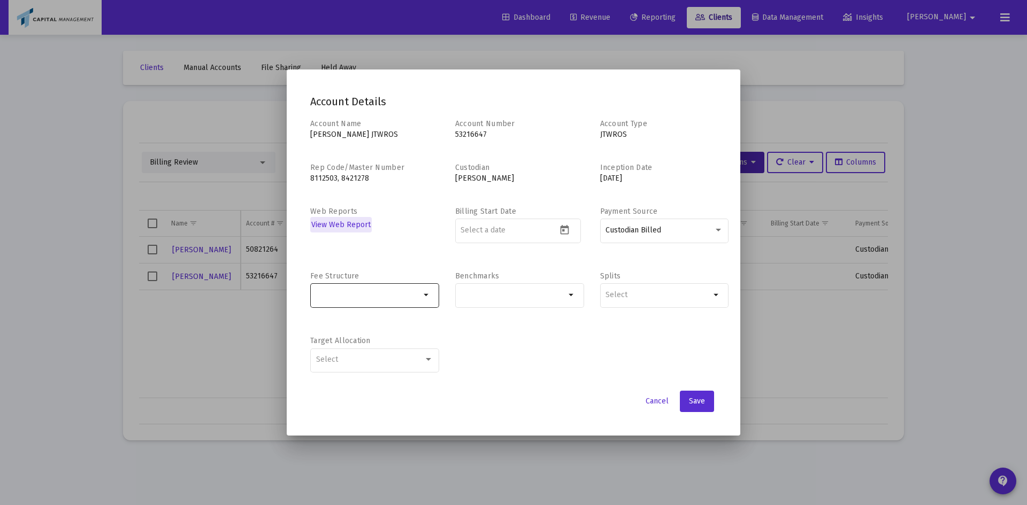
click at [421, 296] on mat-icon "arrow_drop_down" at bounding box center [426, 295] width 13 height 13
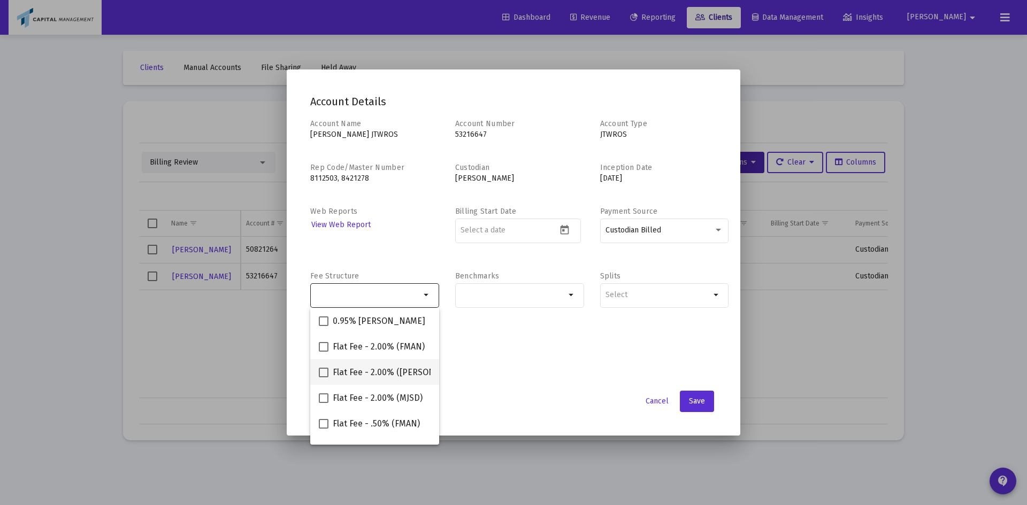
drag, startPoint x: 368, startPoint y: 376, endPoint x: 370, endPoint y: 296, distance: 80.2
click at [370, 296] on div "Account Details Account Name [PERSON_NAME] JTWROS Account Number 53216647 Accou…" at bounding box center [513, 252] width 1027 height 505
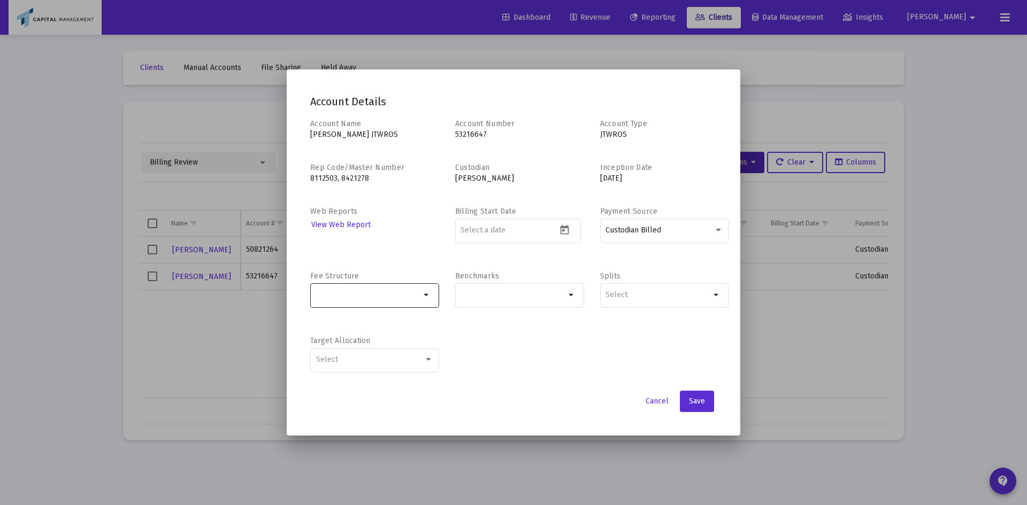
click at [370, 296] on input "Selection" at bounding box center [368, 295] width 105 height 9
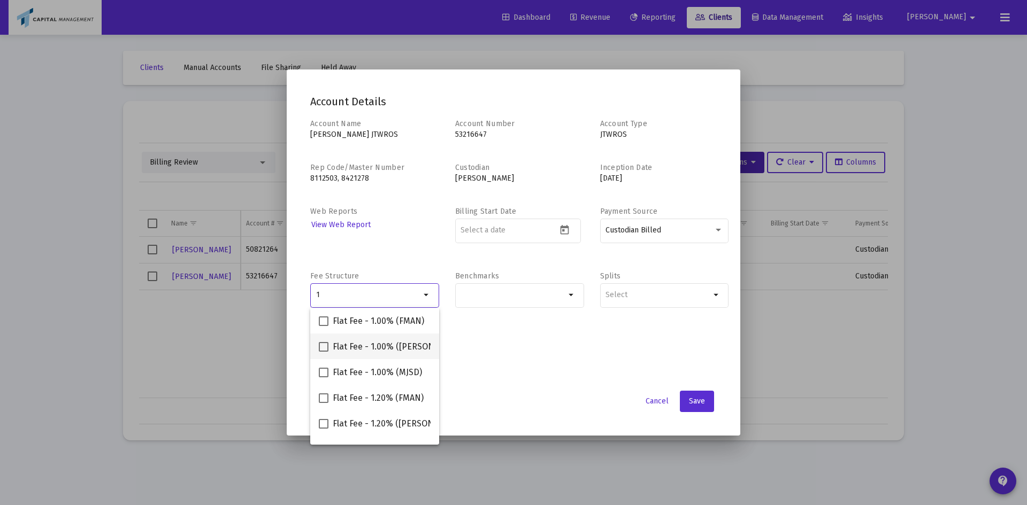
type input "1"
click at [353, 351] on span "Flat Fee - 1.00% ([PERSON_NAME])" at bounding box center [401, 347] width 136 height 13
click at [324, 352] on input "Flat Fee - 1.00% ([PERSON_NAME])" at bounding box center [323, 352] width 1 height 1
checkbox input "true"
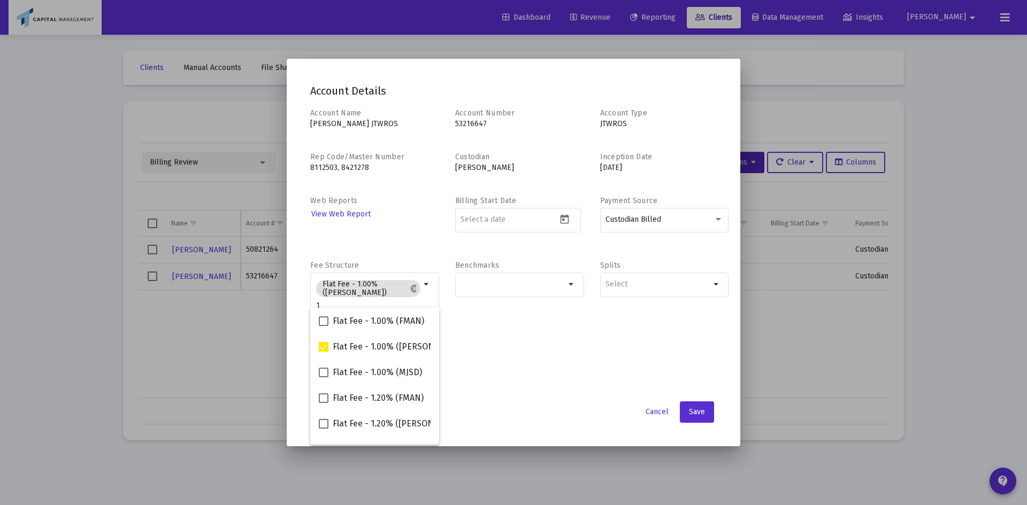
click at [544, 378] on div "Account Name [PERSON_NAME] JTWROS Account Number 53216647 Account Type JTWROS R…" at bounding box center [513, 251] width 406 height 287
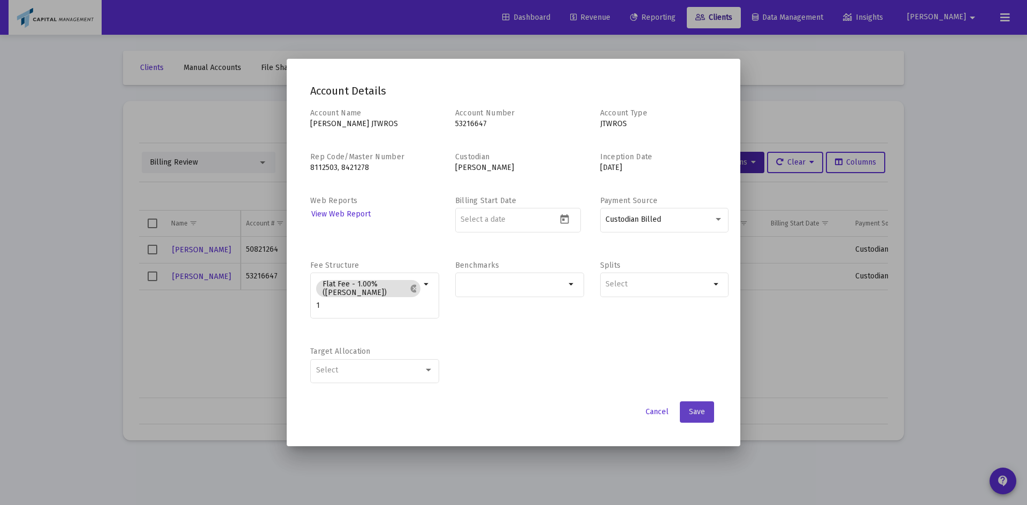
click at [710, 417] on button "Save" at bounding box center [697, 412] width 34 height 21
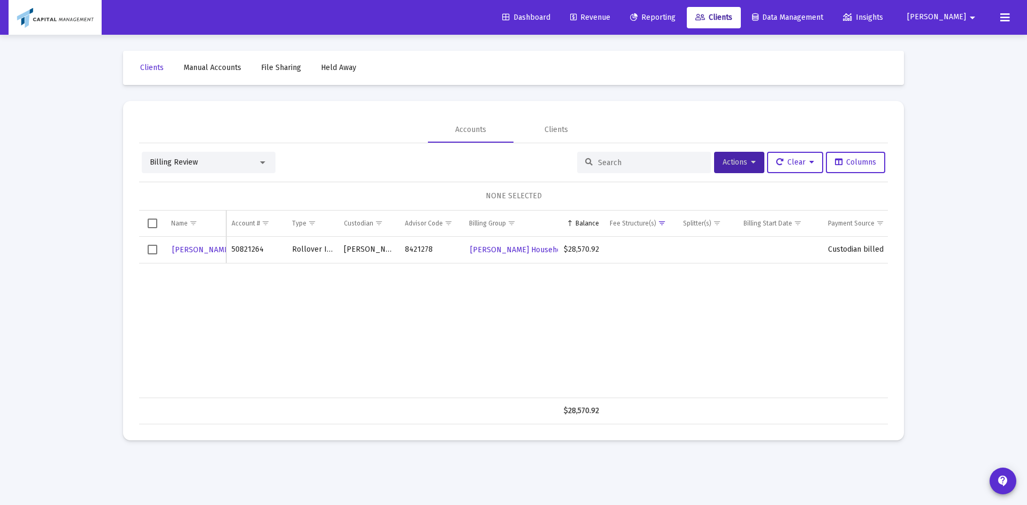
click at [400, 357] on div "[PERSON_NAME] 50821264 Rollover [PERSON_NAME] 8421278 [PERSON_NAME] Household $…" at bounding box center [521, 317] width 765 height 161
click at [737, 170] on button "Actions" at bounding box center [739, 162] width 50 height 21
click at [569, 139] on div at bounding box center [513, 252] width 1027 height 505
click at [237, 152] on div "Billing Review" at bounding box center [209, 162] width 134 height 21
click at [231, 160] on div "Billing Review" at bounding box center [204, 162] width 108 height 11
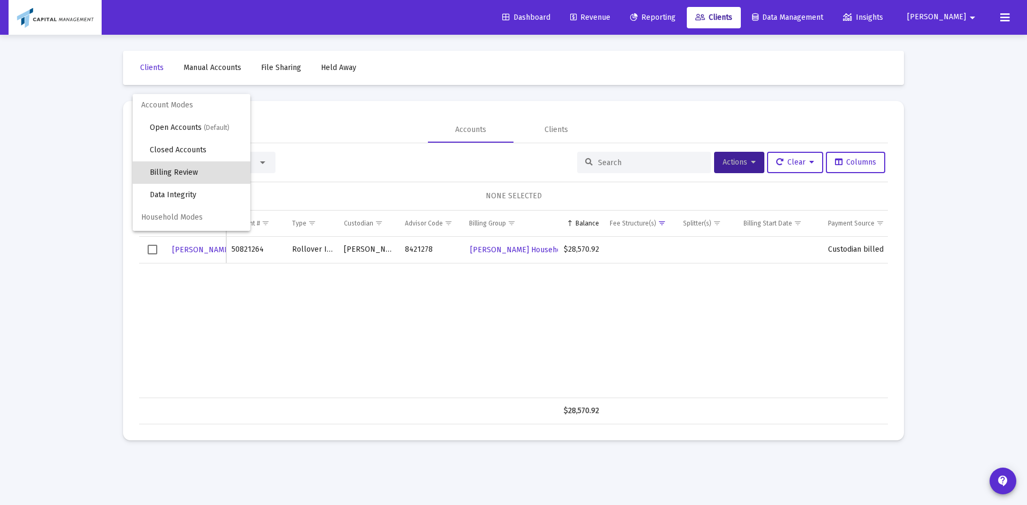
scroll to position [10, 0]
click at [227, 168] on span "Billing Review" at bounding box center [196, 162] width 92 height 22
click at [227, 165] on div "Billing Review" at bounding box center [204, 162] width 108 height 11
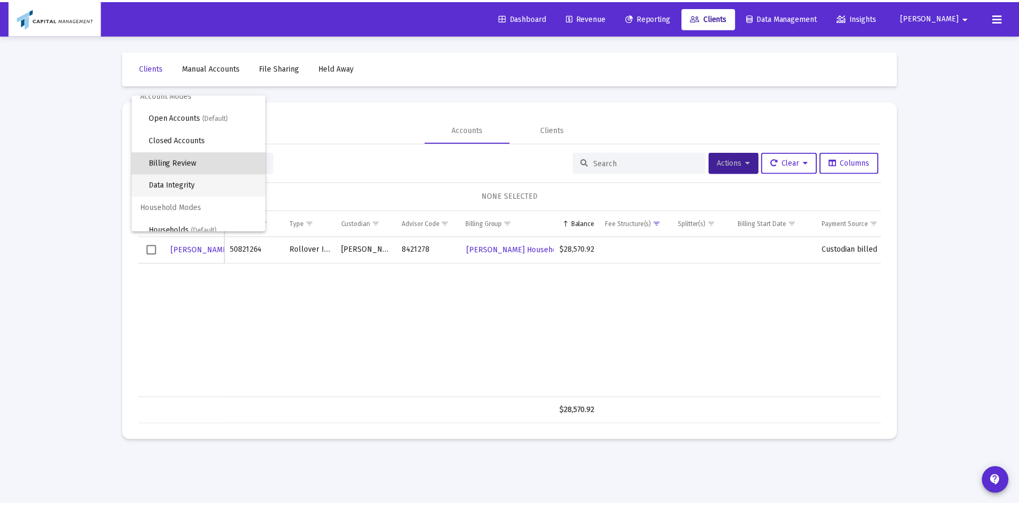
scroll to position [20, 0]
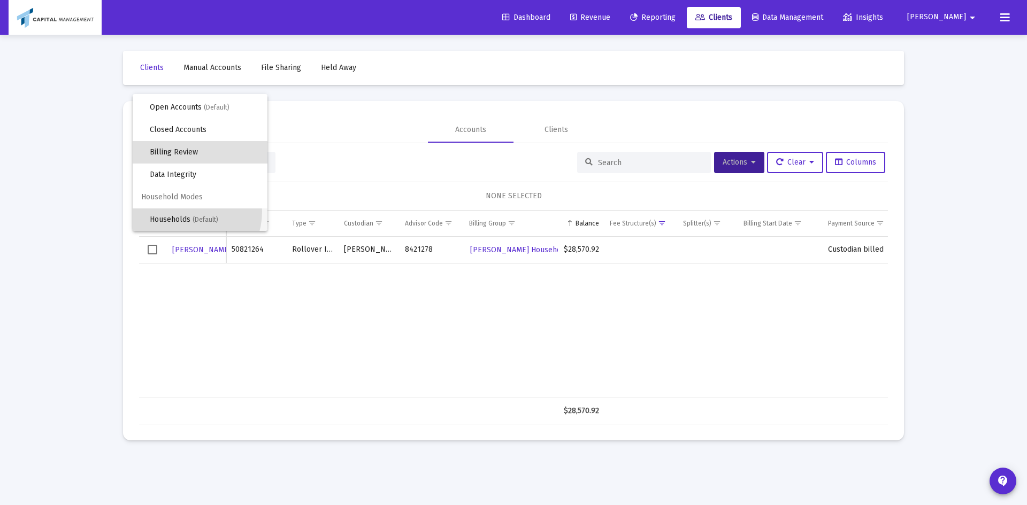
click at [182, 214] on span "Households (Default)" at bounding box center [204, 220] width 109 height 22
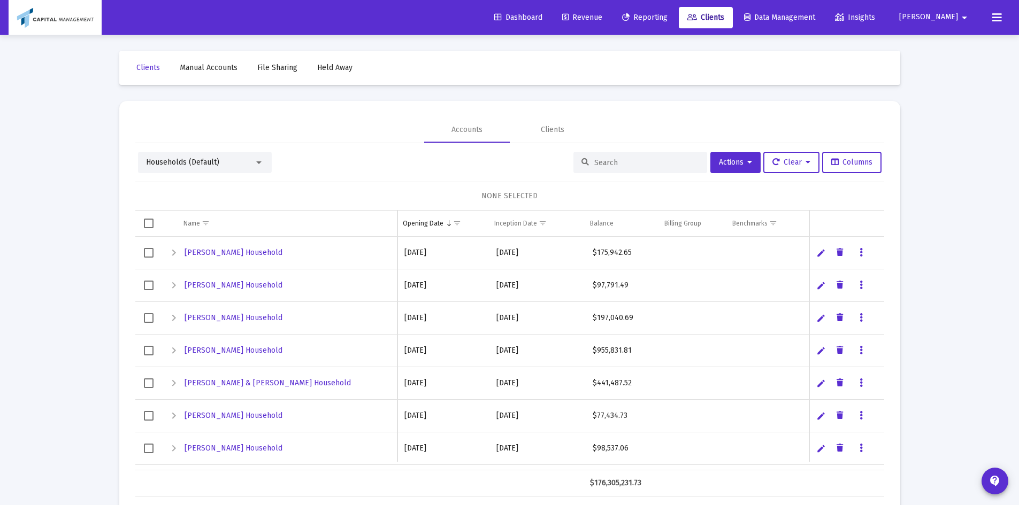
click at [636, 164] on input at bounding box center [646, 162] width 105 height 9
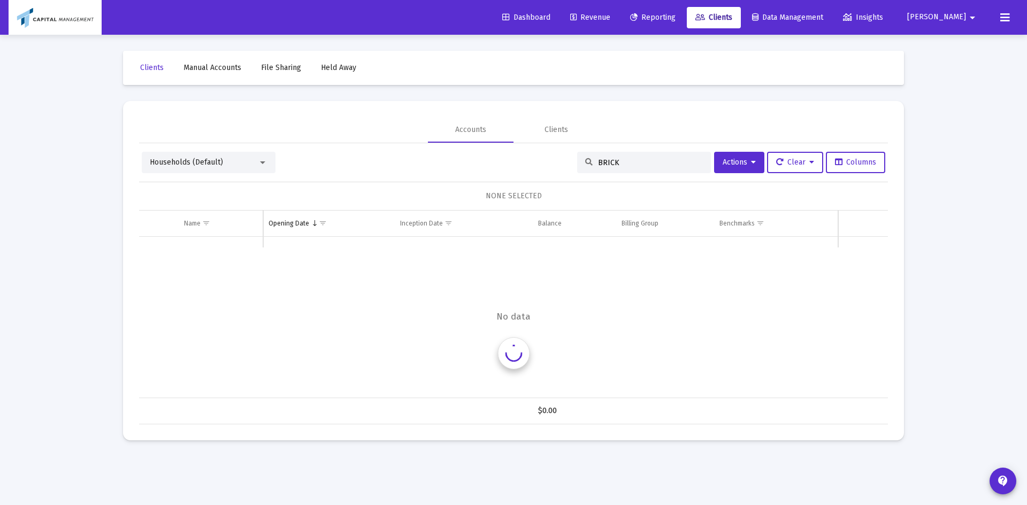
type input "BRICK"
click at [752, 157] on button "Actions" at bounding box center [739, 162] width 50 height 21
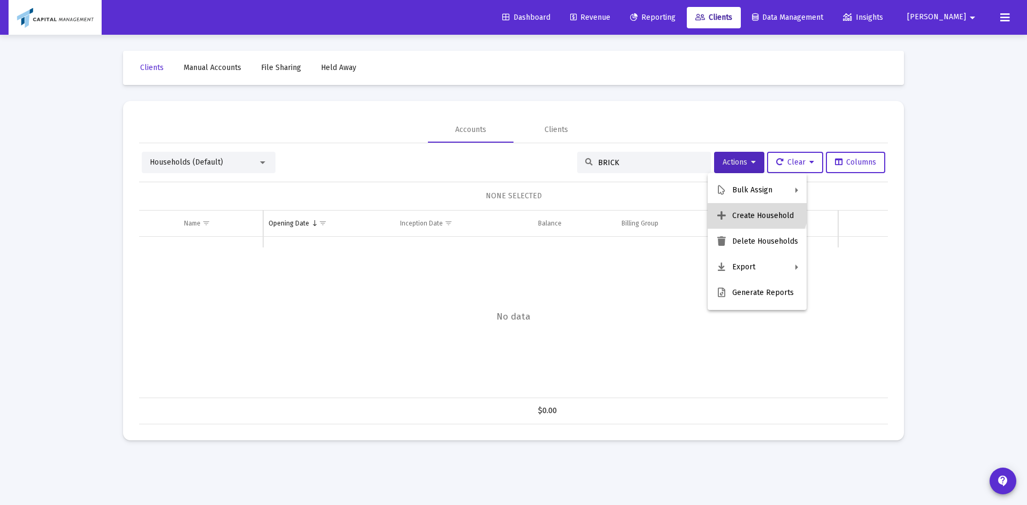
click at [749, 206] on button "Create Household" at bounding box center [756, 216] width 99 height 26
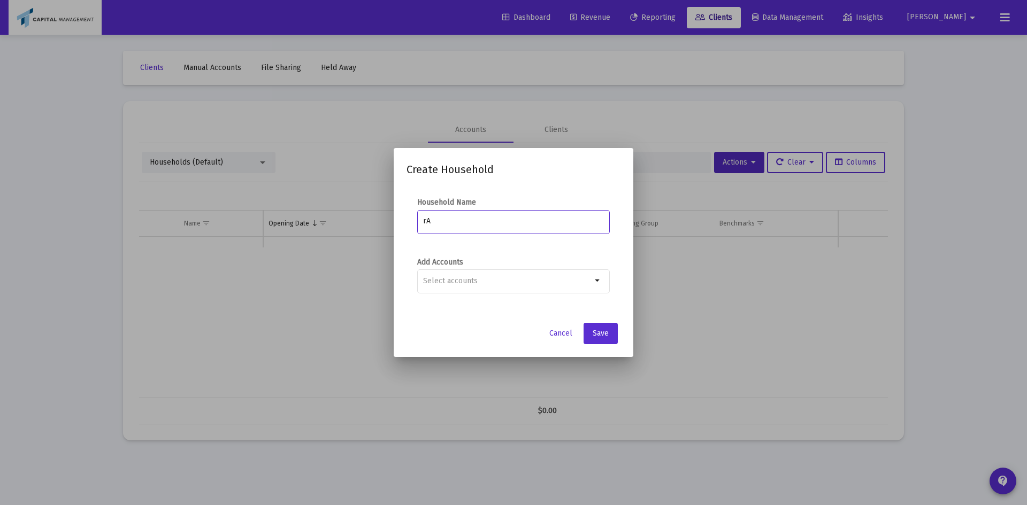
type input "r"
type input "[PERSON_NAME] Household"
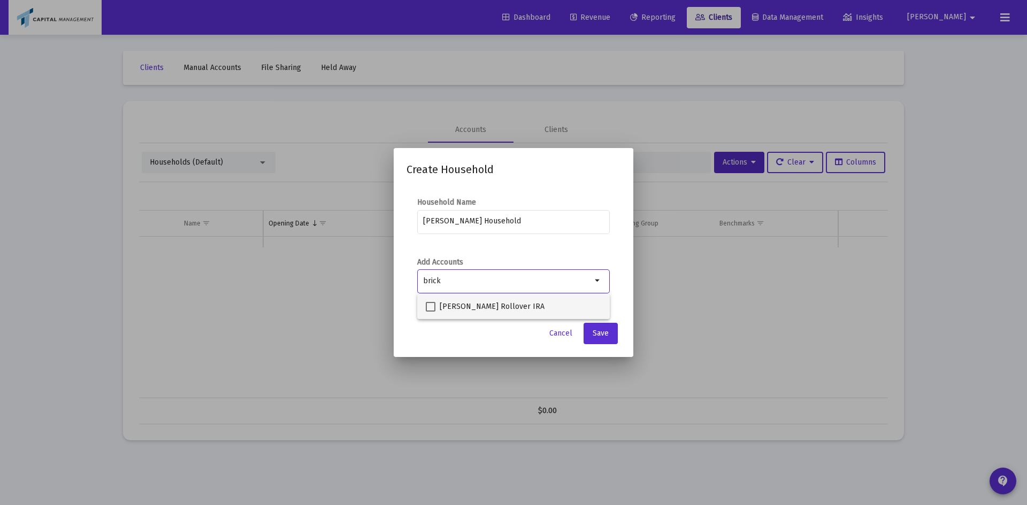
type input "brick"
click at [431, 306] on span at bounding box center [431, 307] width 10 height 10
click at [430, 312] on input "[PERSON_NAME] Rollover IRA" at bounding box center [430, 312] width 1 height 1
checkbox input "true"
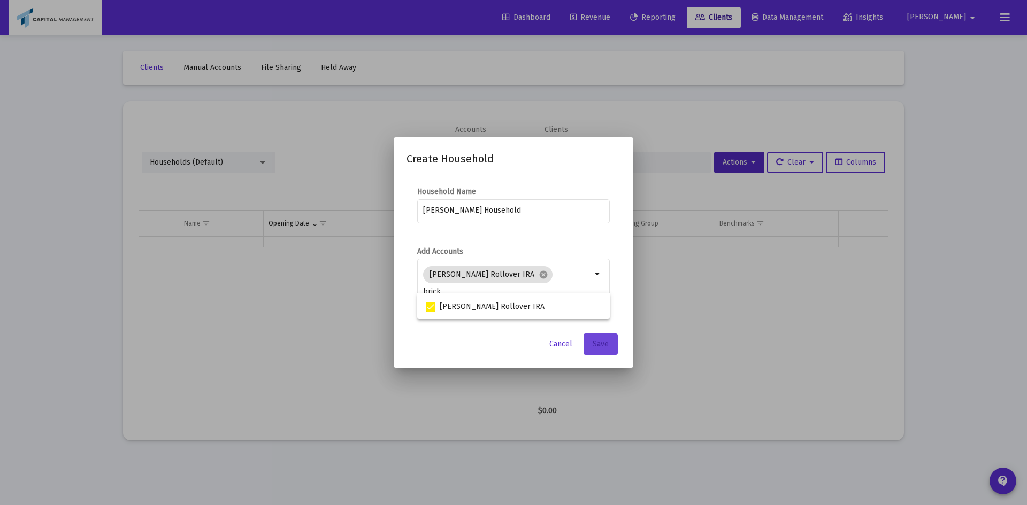
click at [600, 349] on button "Save" at bounding box center [600, 344] width 34 height 21
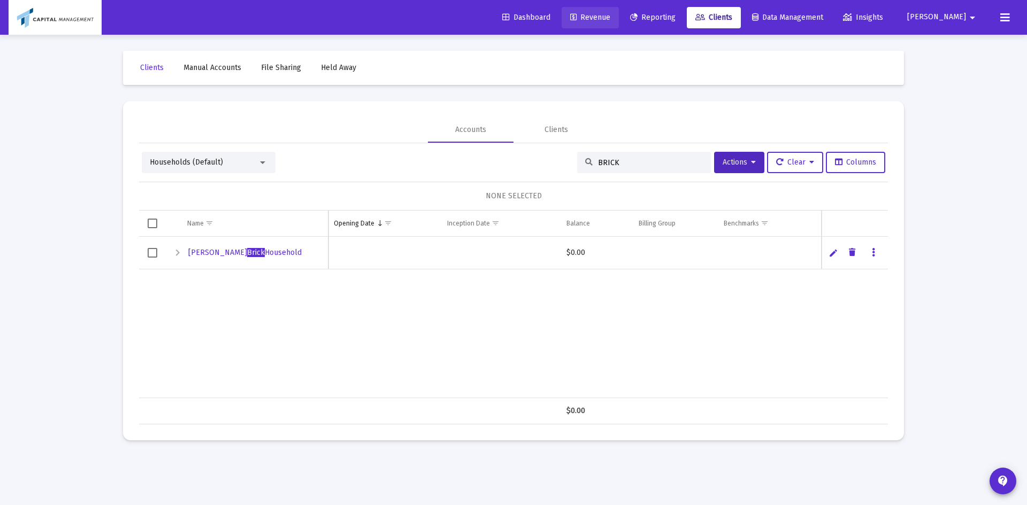
click at [610, 19] on span "Revenue" at bounding box center [590, 17] width 40 height 9
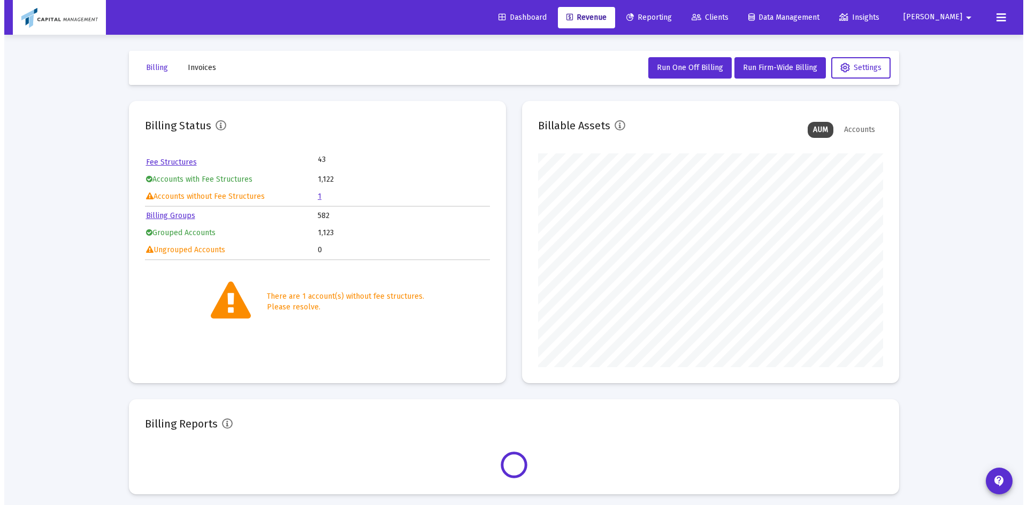
scroll to position [214, 345]
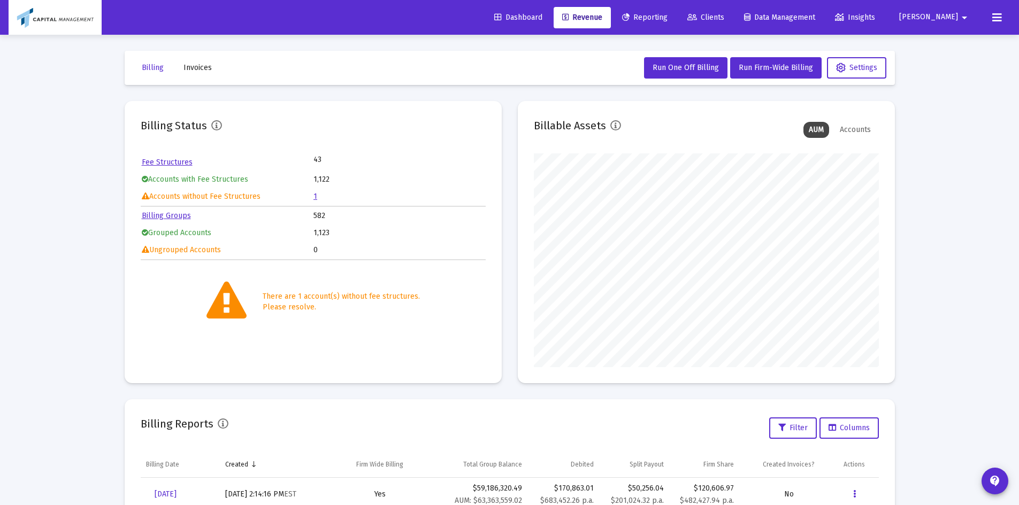
click at [318, 197] on td "1" at bounding box center [398, 197] width 171 height 16
click at [318, 198] on td "1" at bounding box center [398, 197] width 171 height 16
click at [314, 198] on link "1" at bounding box center [315, 196] width 4 height 9
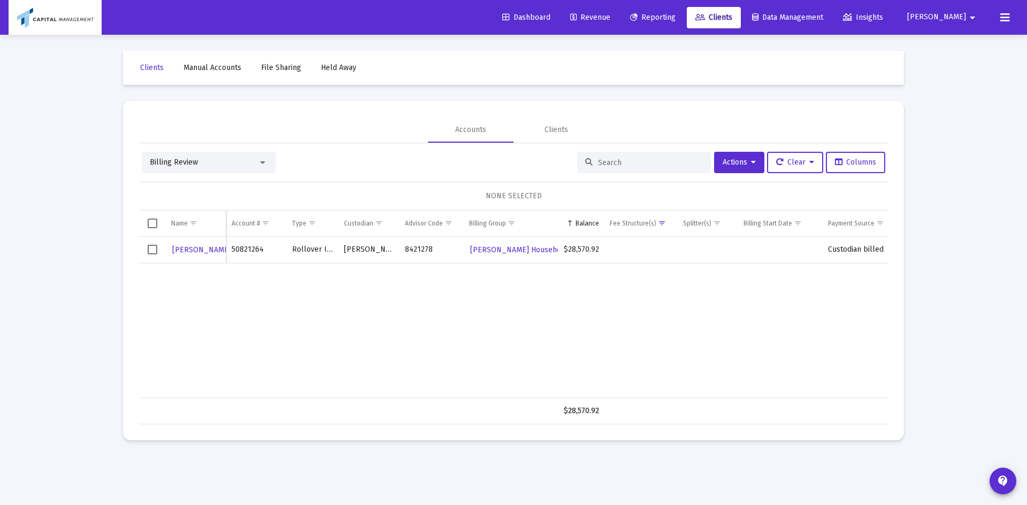
click at [149, 245] on td "Data grid" at bounding box center [152, 250] width 27 height 27
click at [181, 251] on span "[PERSON_NAME]" at bounding box center [201, 249] width 59 height 9
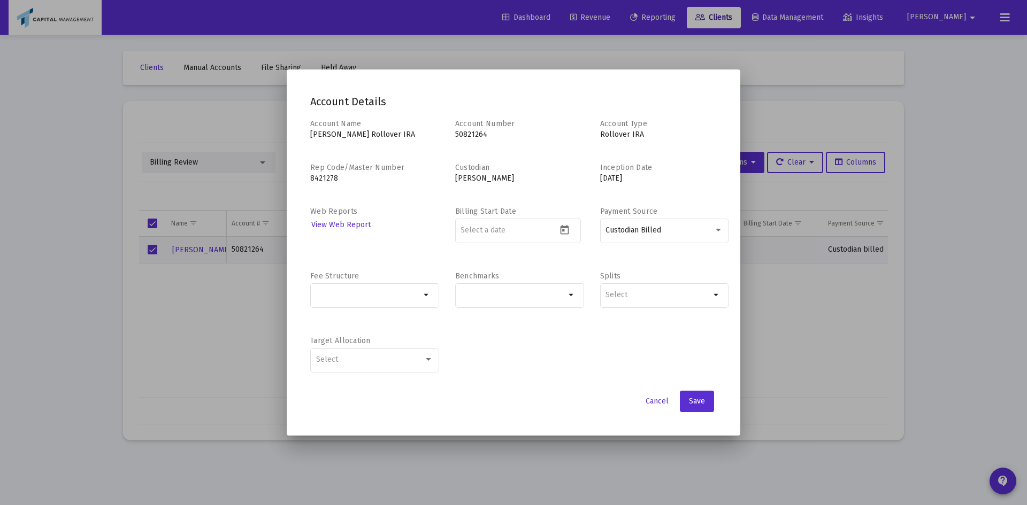
click at [386, 314] on div "arrow_drop_down" at bounding box center [374, 300] width 129 height 34
click at [391, 300] on div "Selection" at bounding box center [368, 295] width 109 height 13
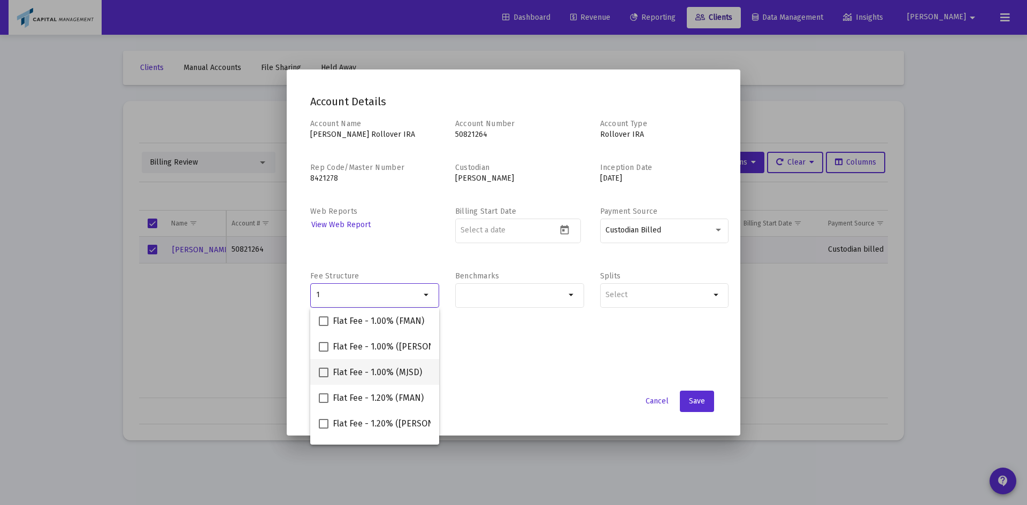
type input "1"
click at [325, 373] on span at bounding box center [324, 373] width 10 height 10
click at [324, 378] on input "Flat Fee - 1.00% (MJSD)" at bounding box center [323, 378] width 1 height 1
checkbox input "true"
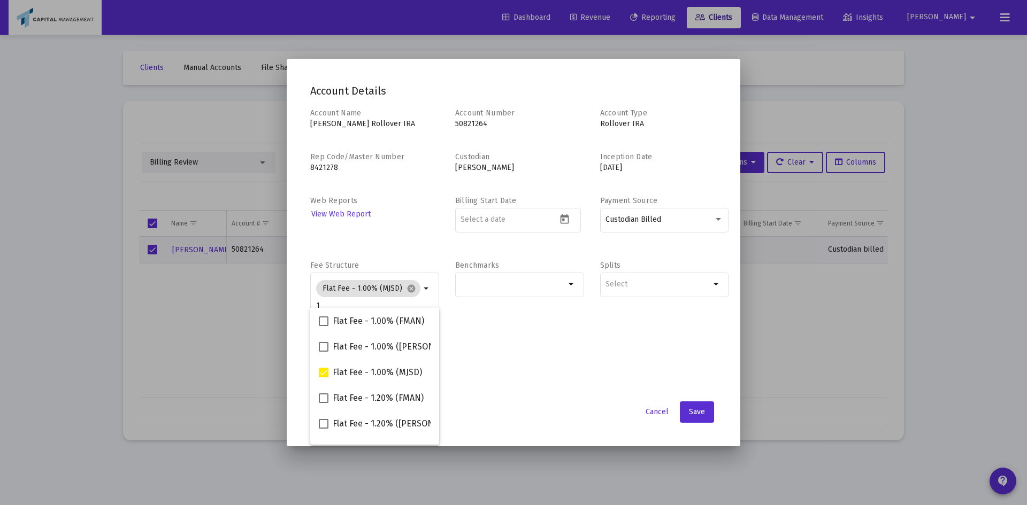
click at [583, 396] on div "Account Details Account Name [PERSON_NAME] BRICK Rollover IRA Account Number [F…" at bounding box center [513, 253] width 428 height 362
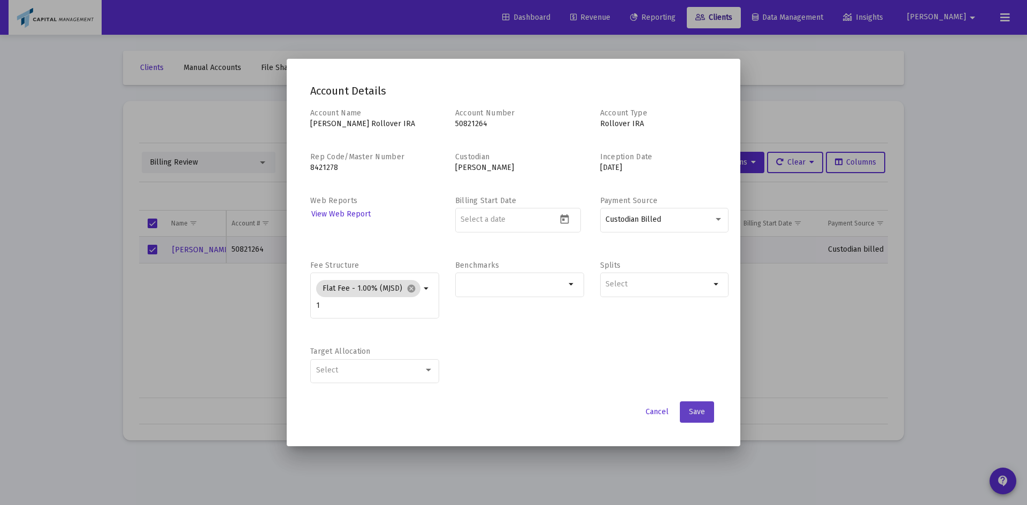
click at [703, 421] on button "Save" at bounding box center [697, 412] width 34 height 21
